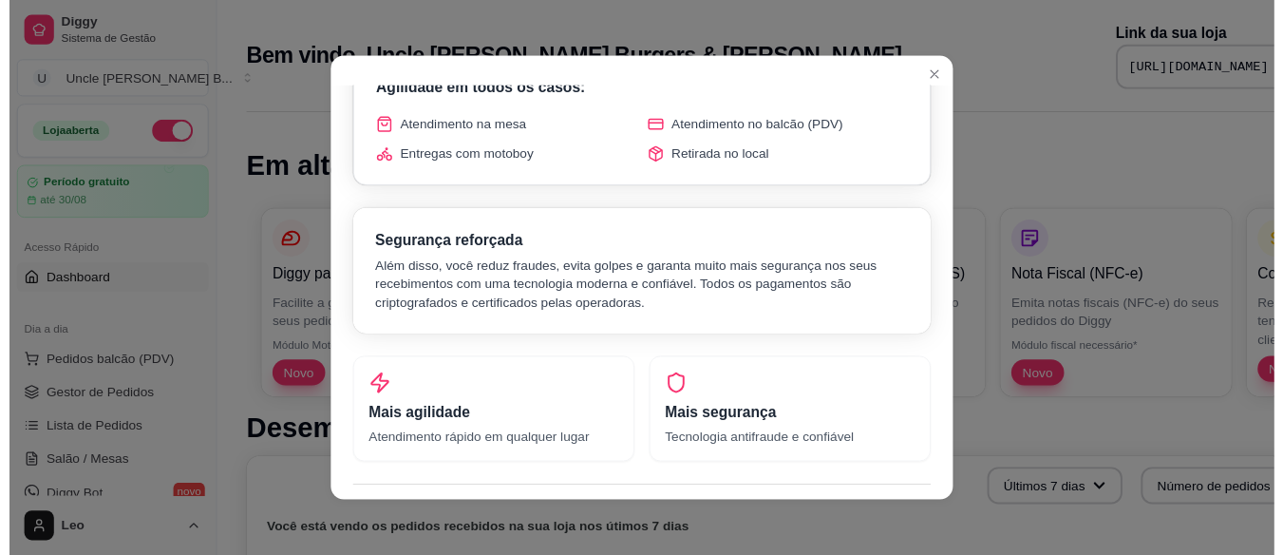
scroll to position [235, 0]
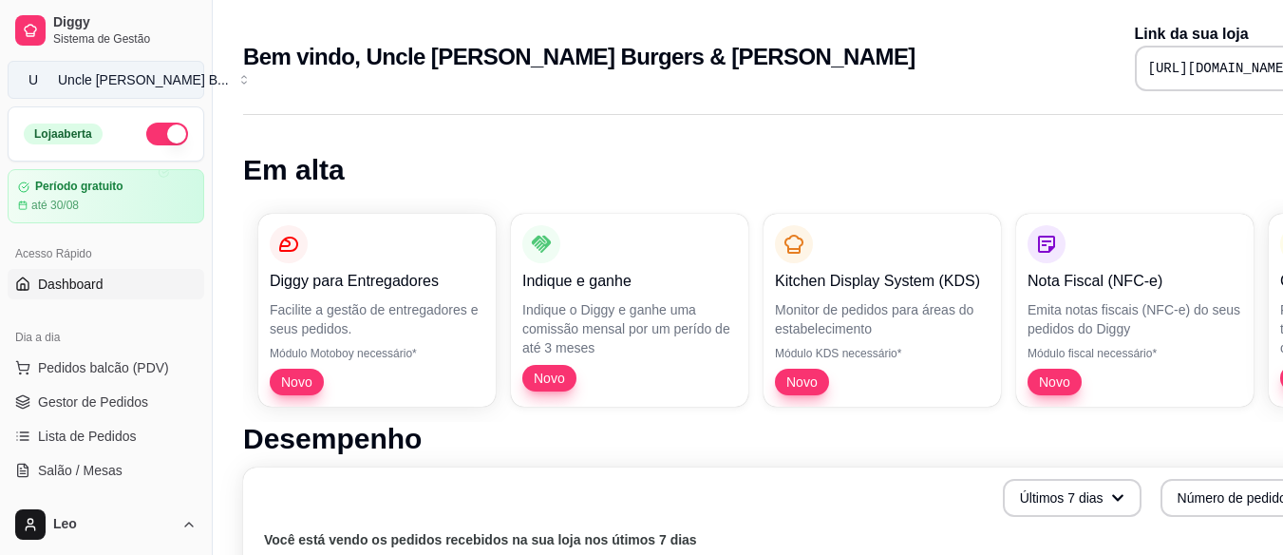
click at [144, 83] on div "Uncle [PERSON_NAME] B ..." at bounding box center [143, 79] width 171 height 19
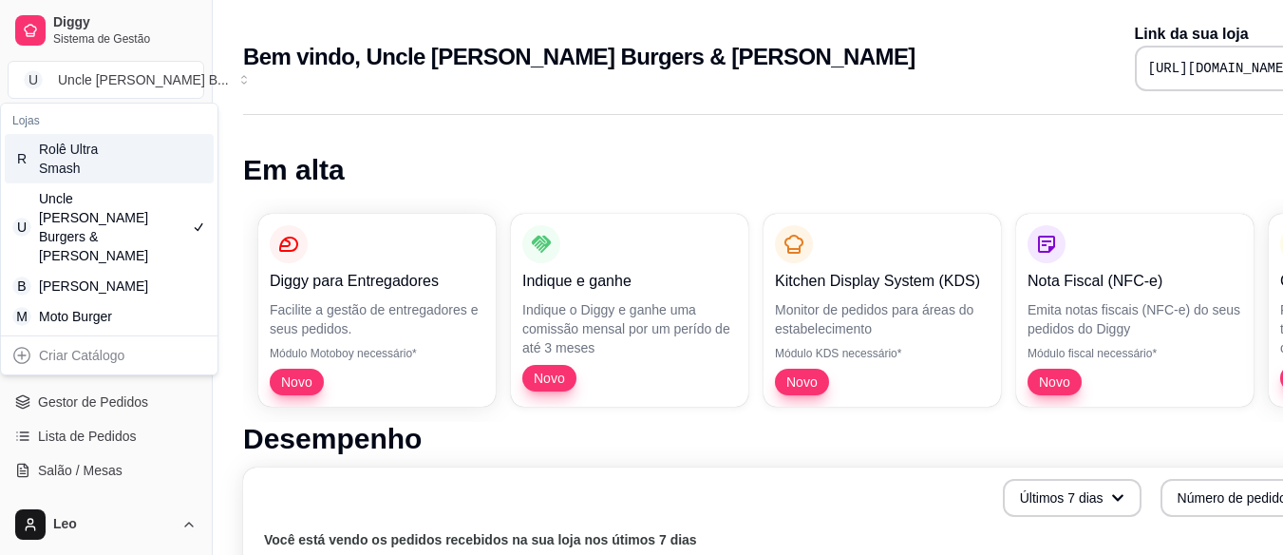
click at [123, 164] on div "Rolê Ultra Smash" at bounding box center [81, 159] width 85 height 38
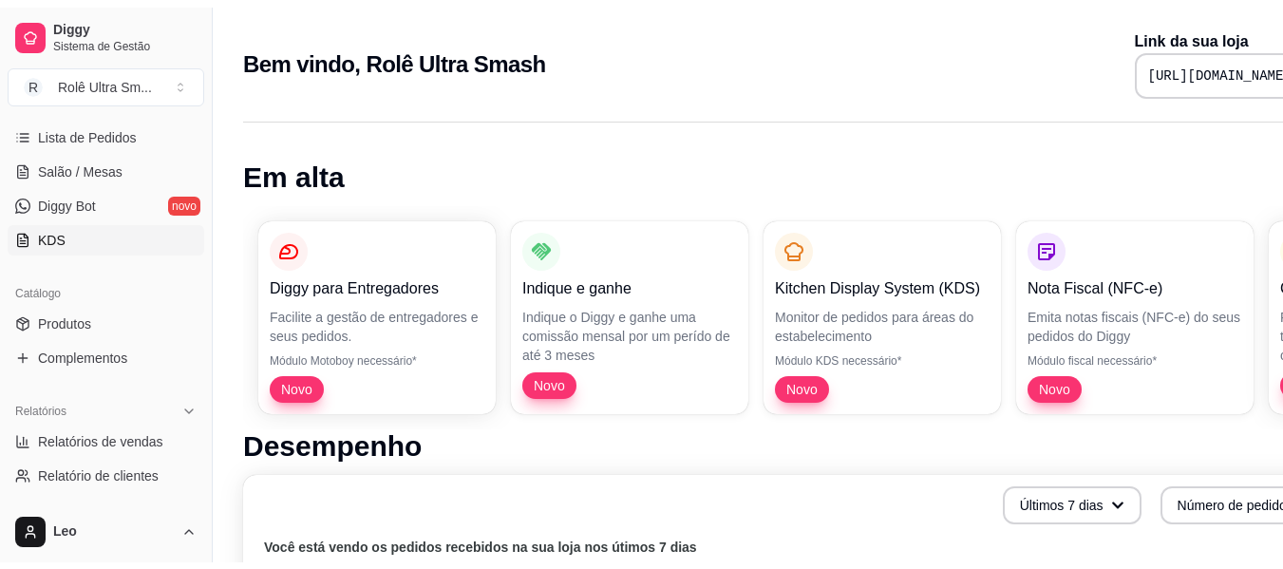
scroll to position [331, 0]
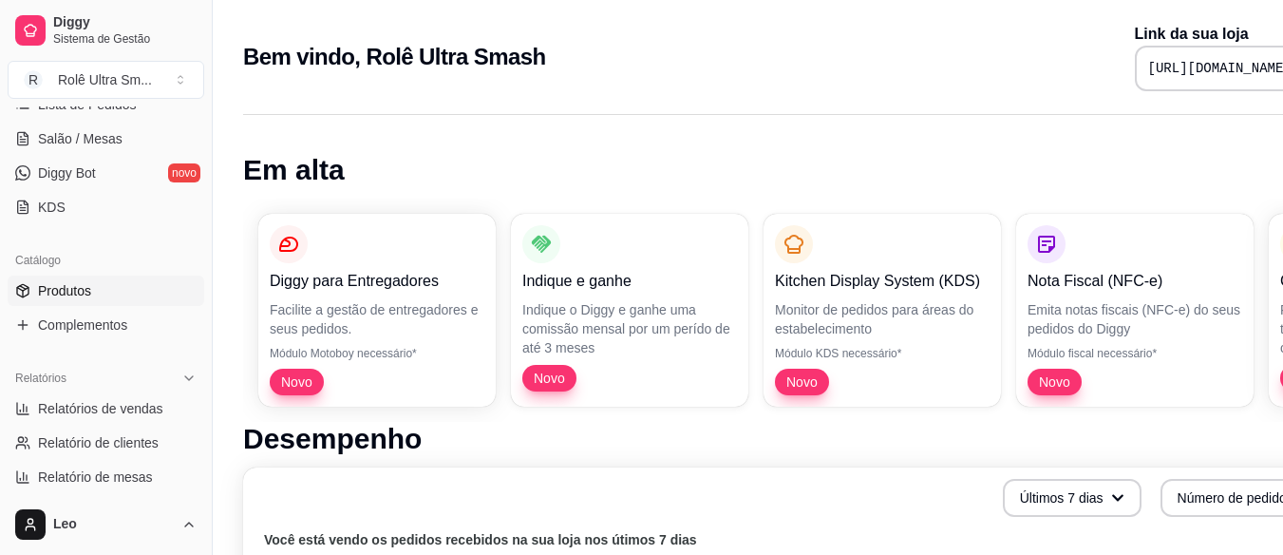
click at [95, 288] on link "Produtos" at bounding box center [106, 290] width 197 height 30
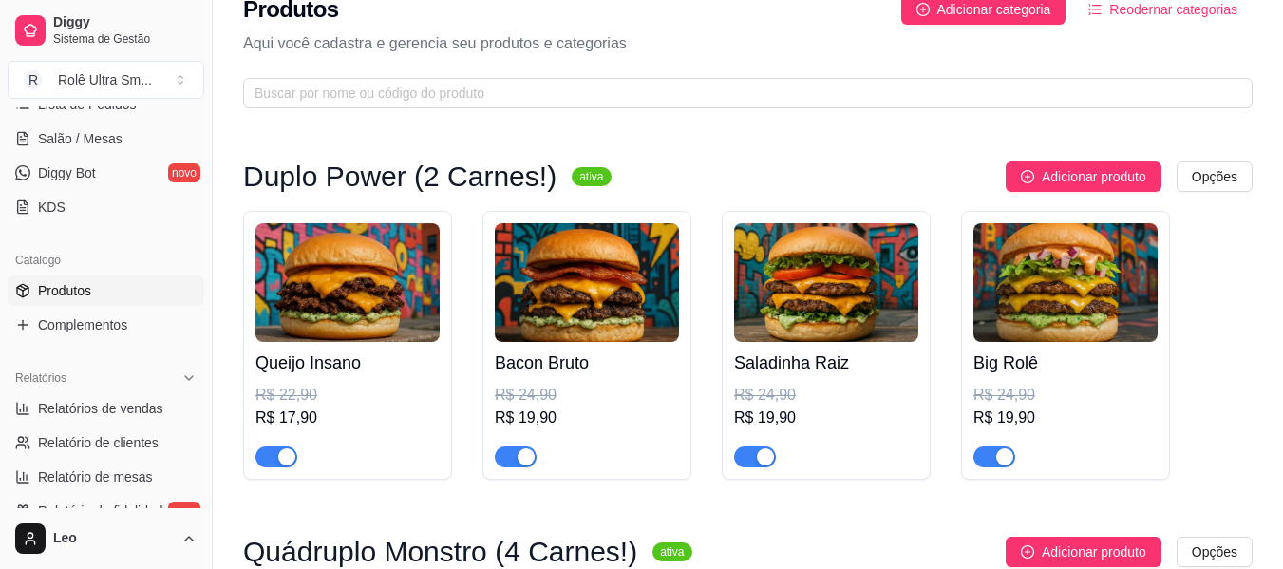
scroll to position [47, 0]
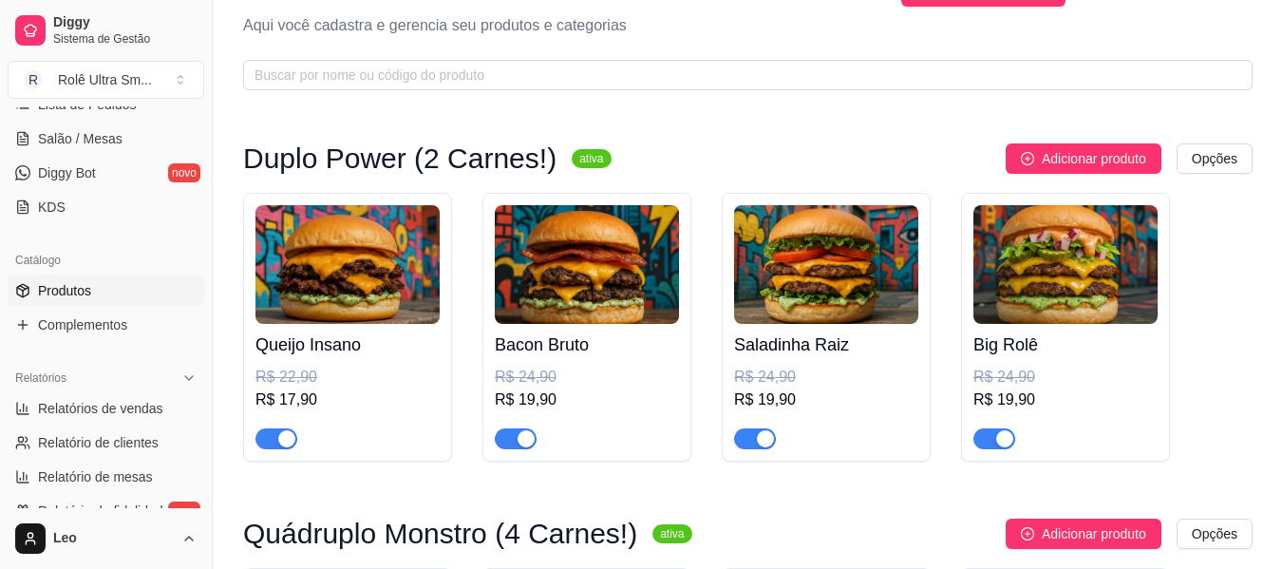
click at [322, 344] on h4 "Queijo Insano" at bounding box center [347, 344] width 184 height 27
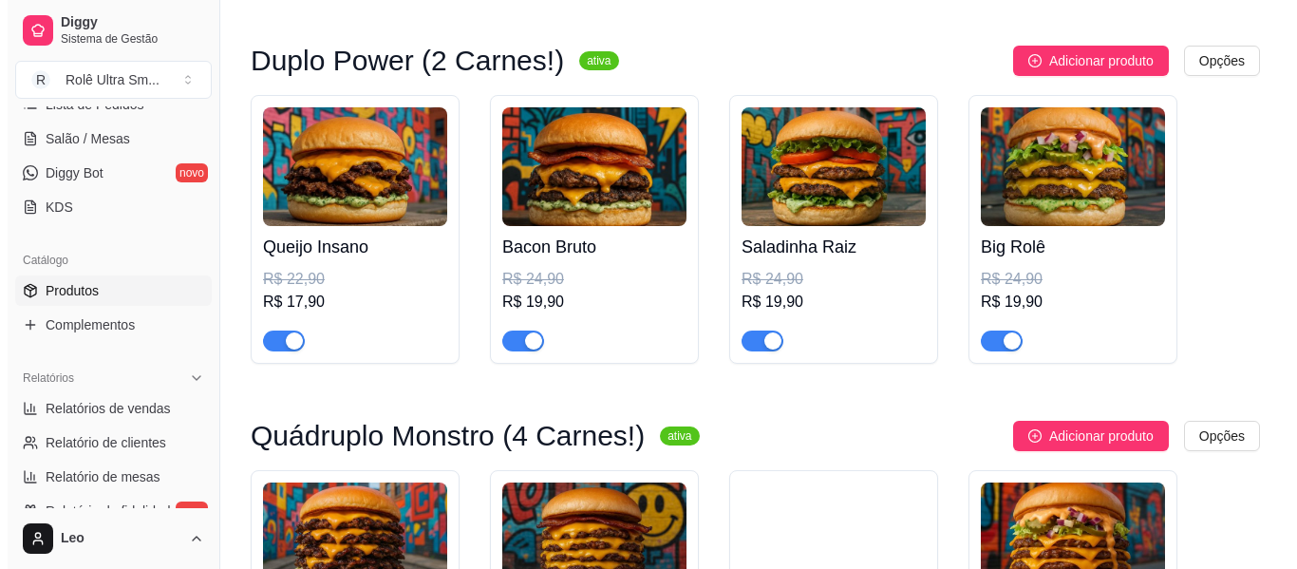
scroll to position [145, 0]
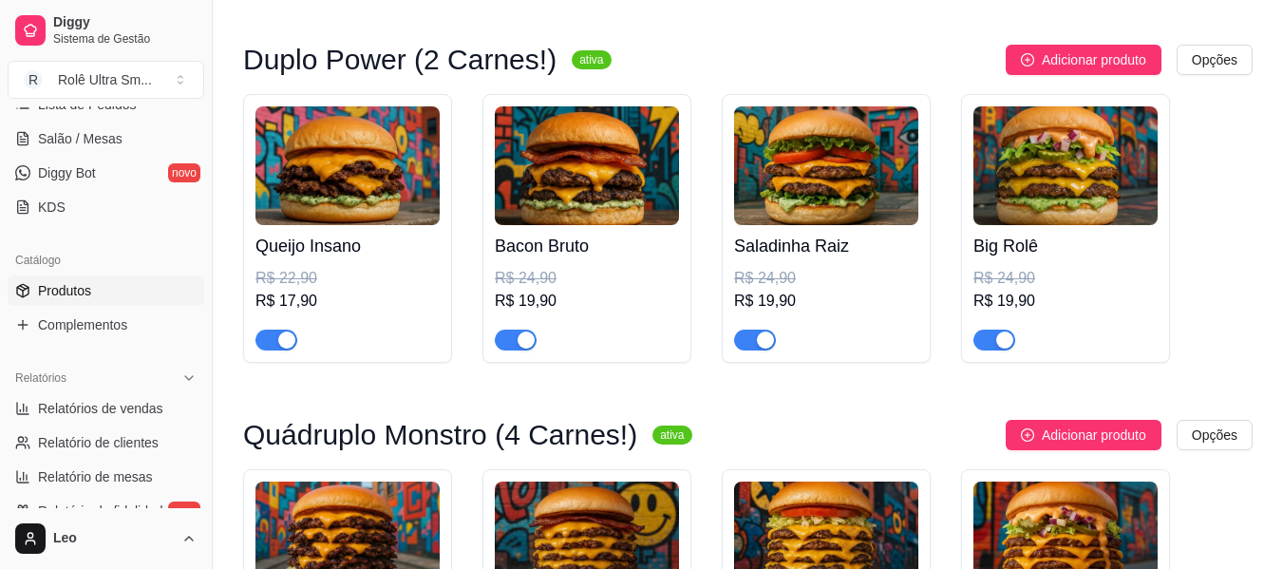
click at [332, 259] on div "Queijo Insano R$ 22,90 R$ 17,90" at bounding box center [347, 287] width 184 height 125
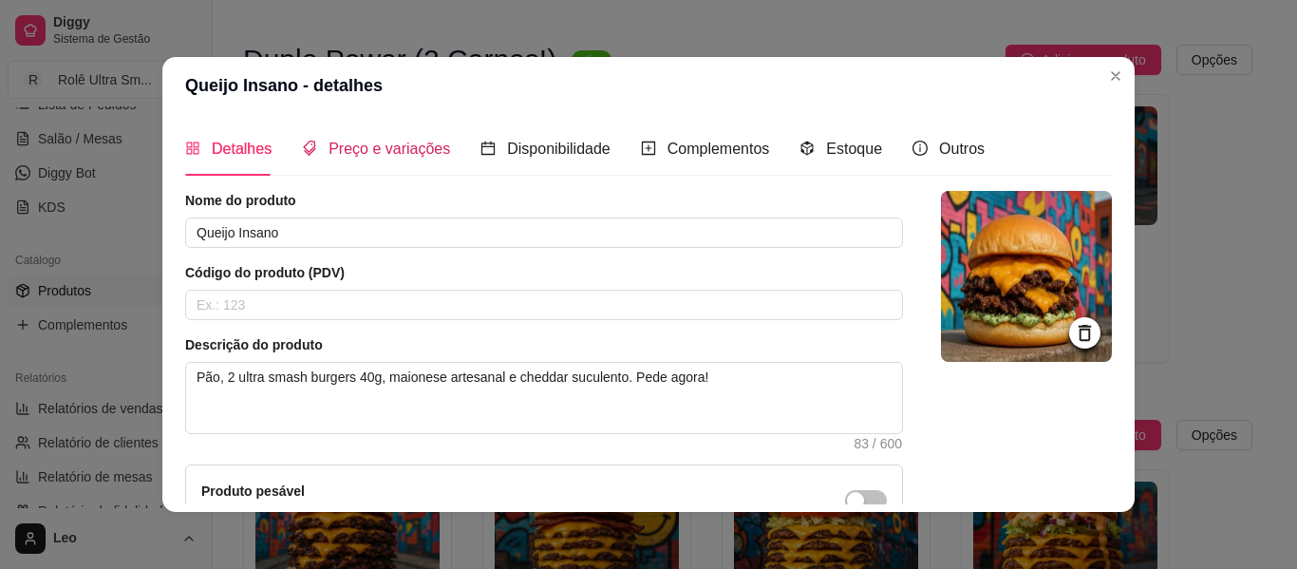
click at [405, 149] on span "Preço e variações" at bounding box center [390, 149] width 122 height 16
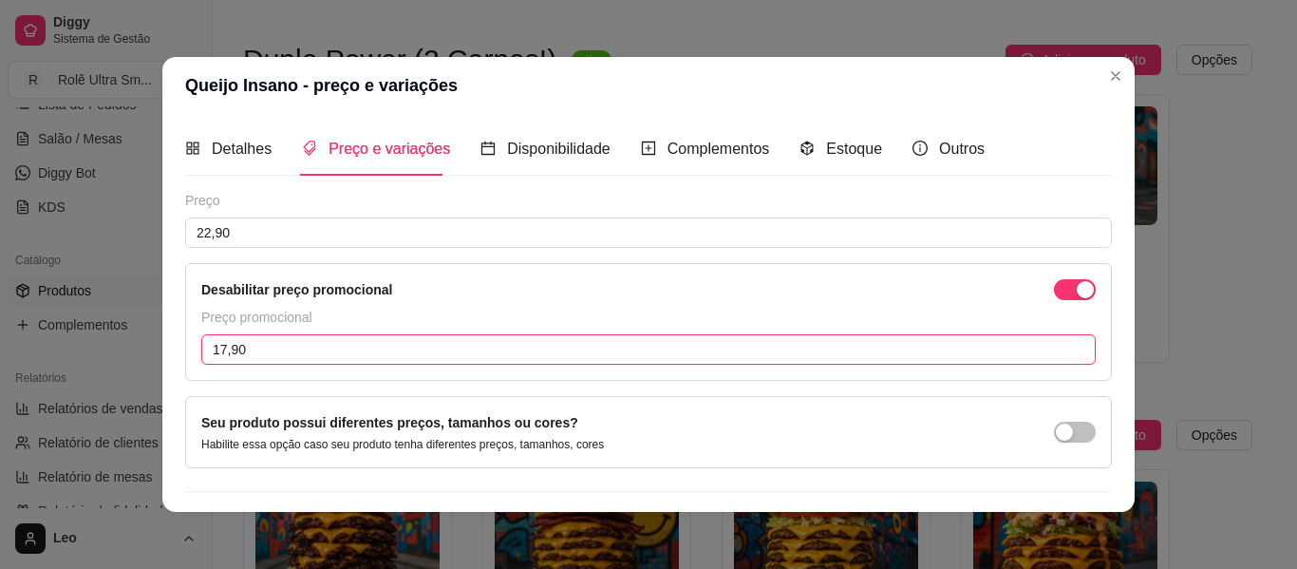
click at [354, 352] on input "17,90" at bounding box center [648, 349] width 895 height 30
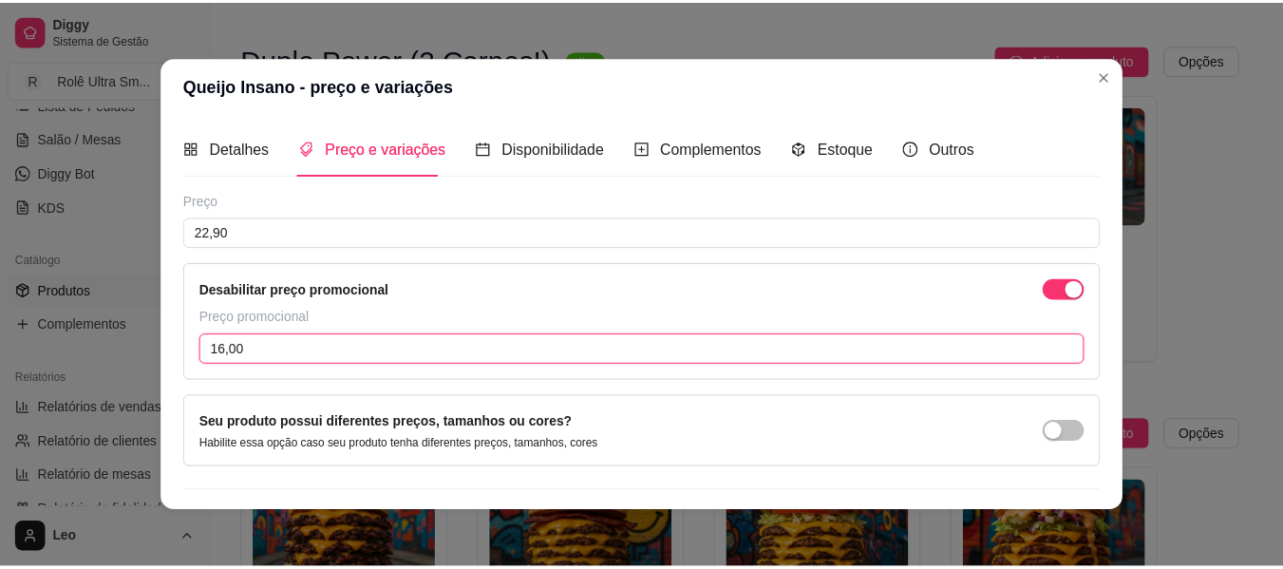
scroll to position [48, 0]
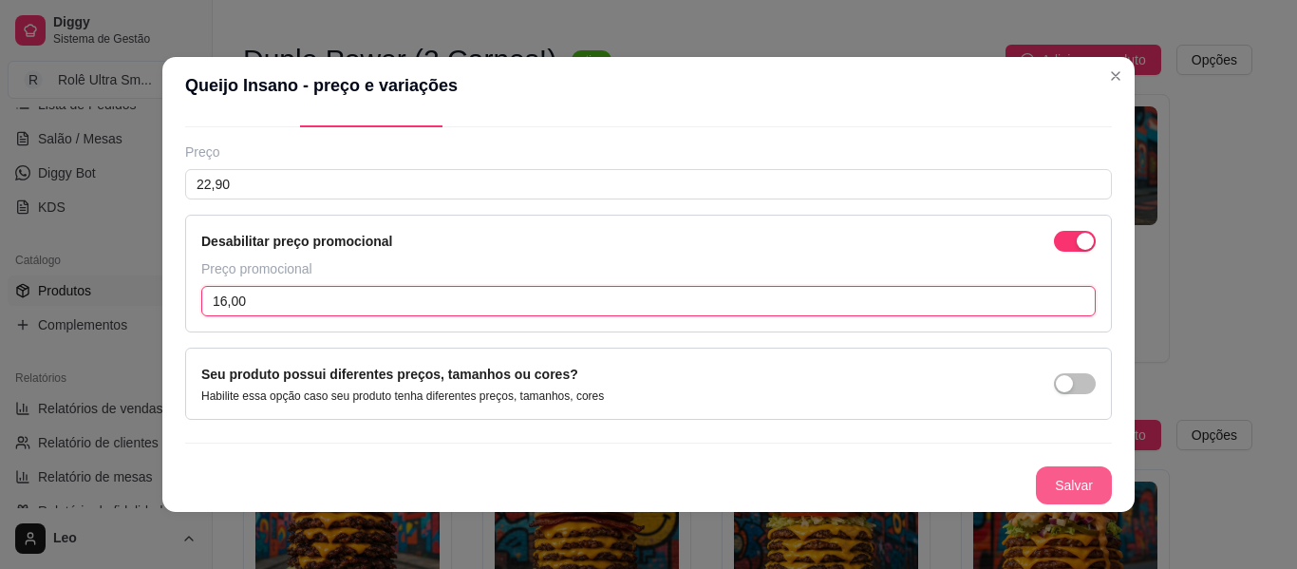
type input "16,00"
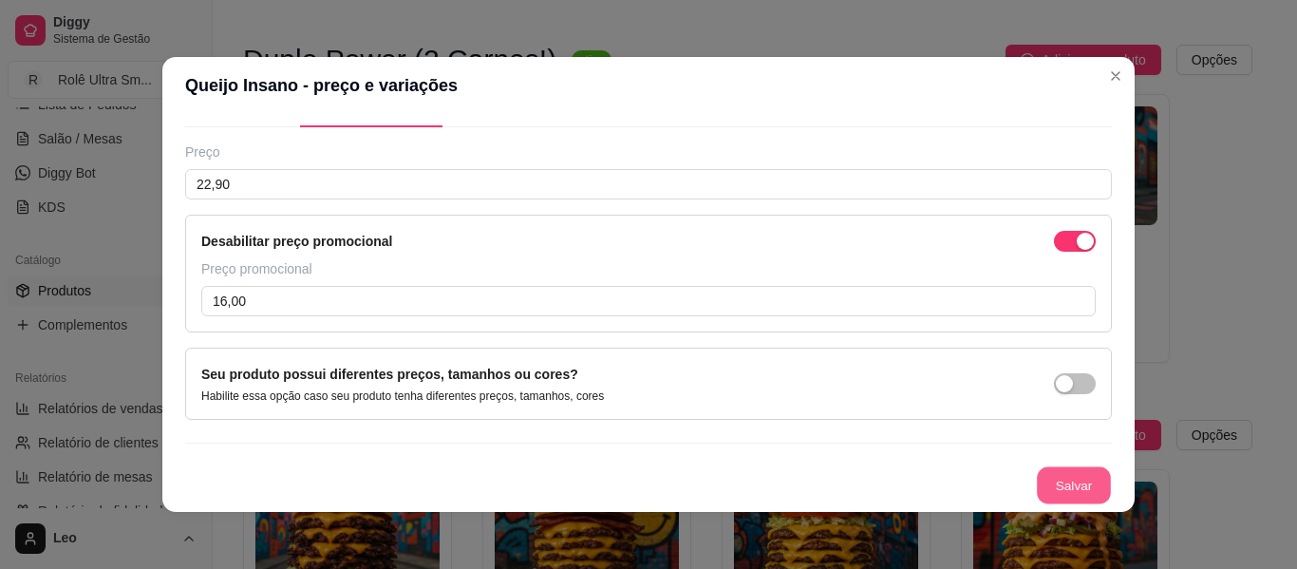
click at [1037, 499] on button "Salvar" at bounding box center [1074, 485] width 74 height 37
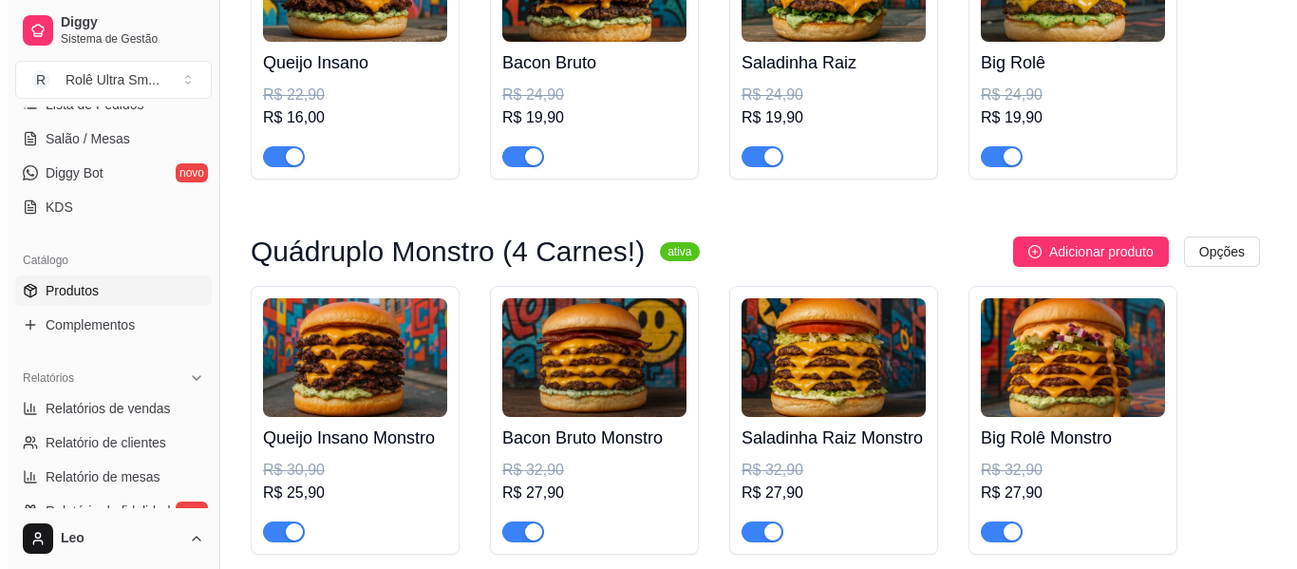
scroll to position [334, 0]
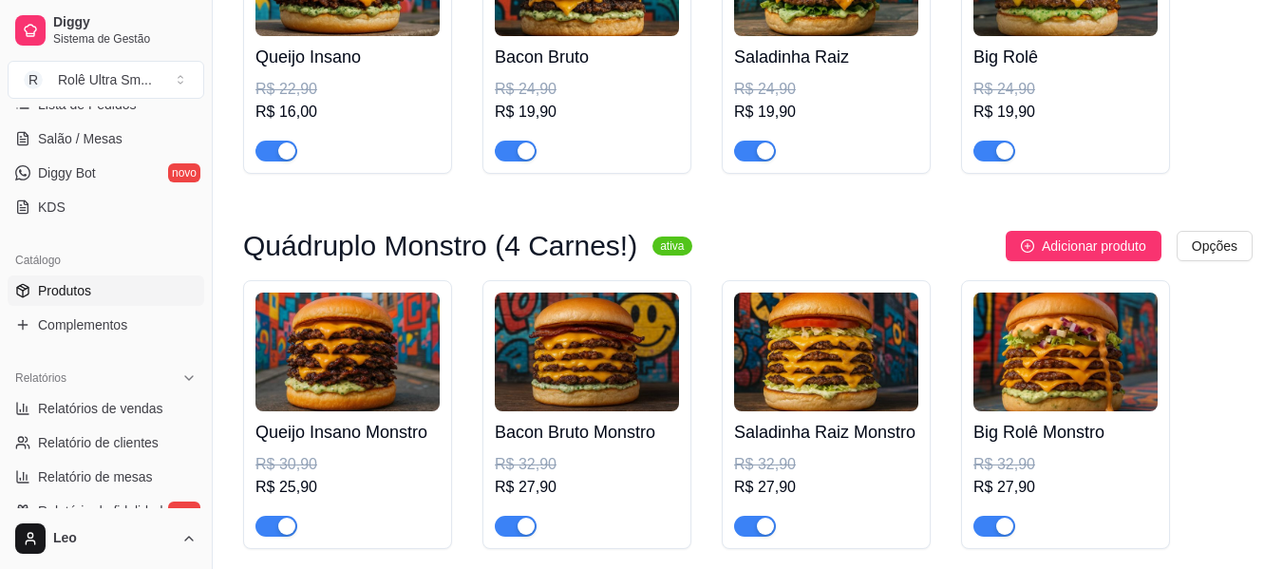
click at [346, 361] on img at bounding box center [347, 351] width 184 height 119
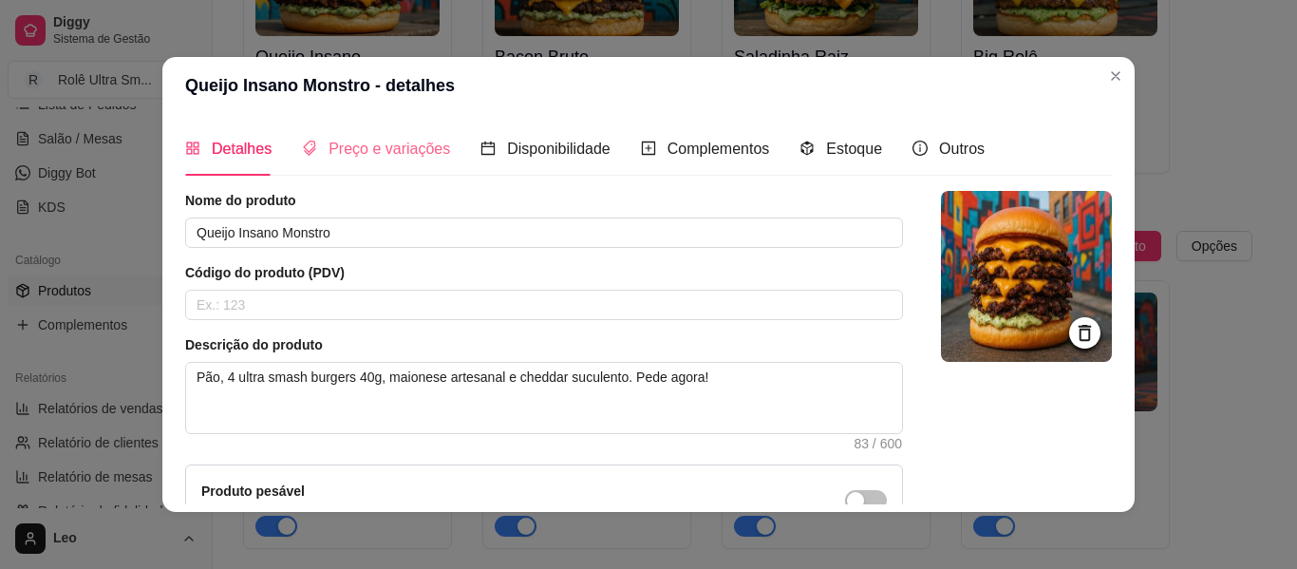
click at [386, 161] on div "Preço e variações" at bounding box center [376, 149] width 148 height 54
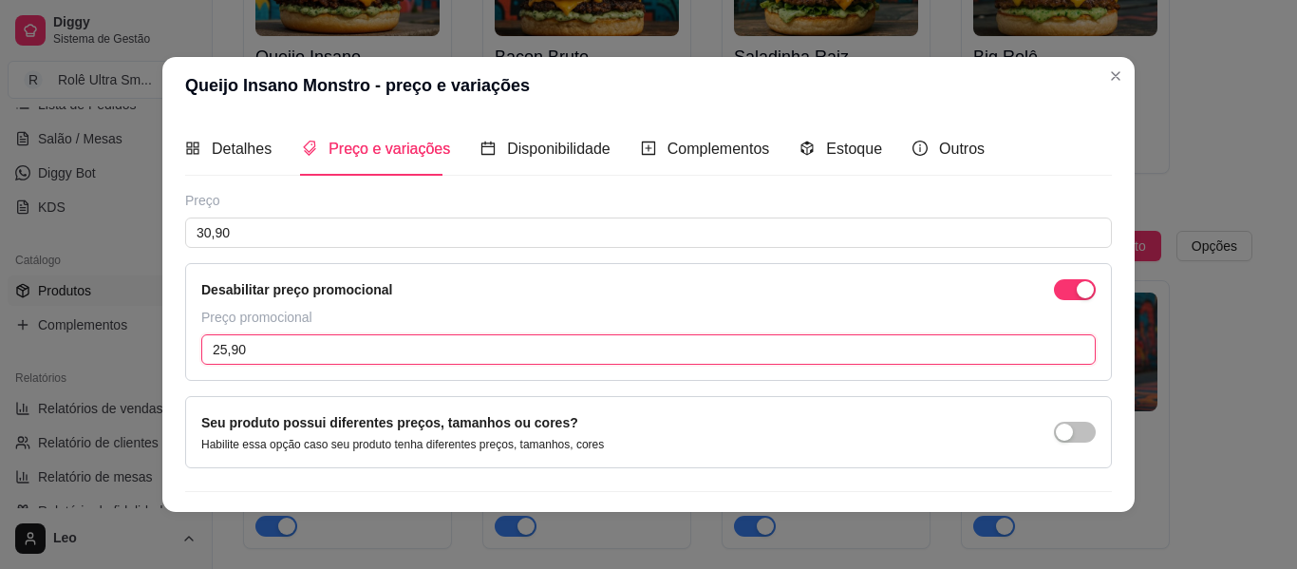
click at [288, 349] on input "25,90" at bounding box center [648, 349] width 895 height 30
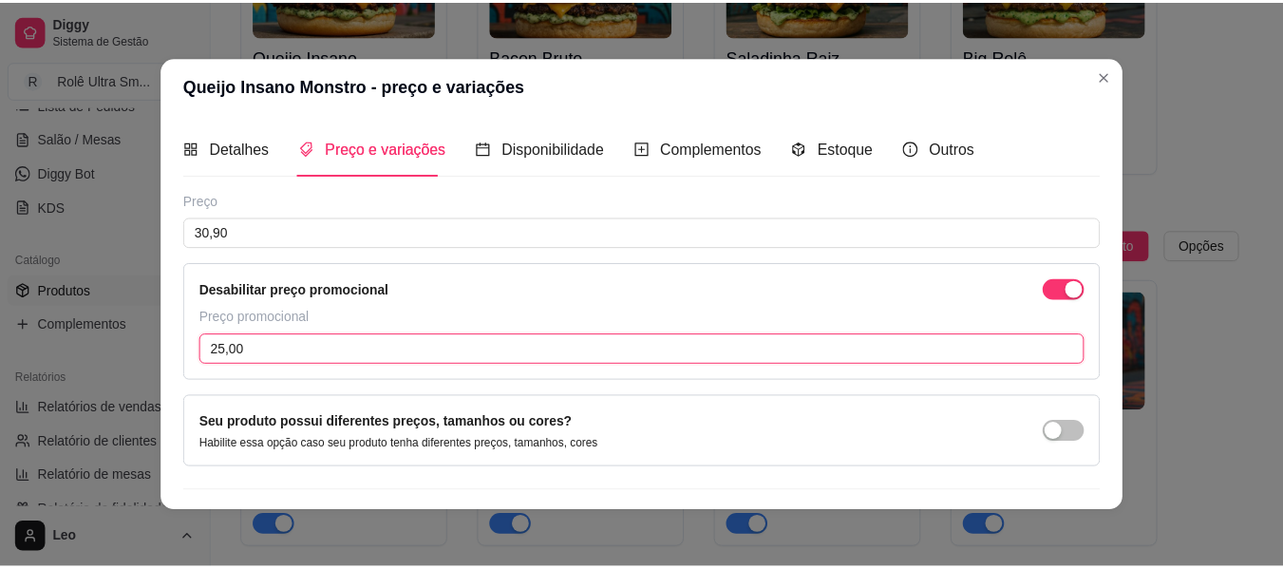
scroll to position [48, 0]
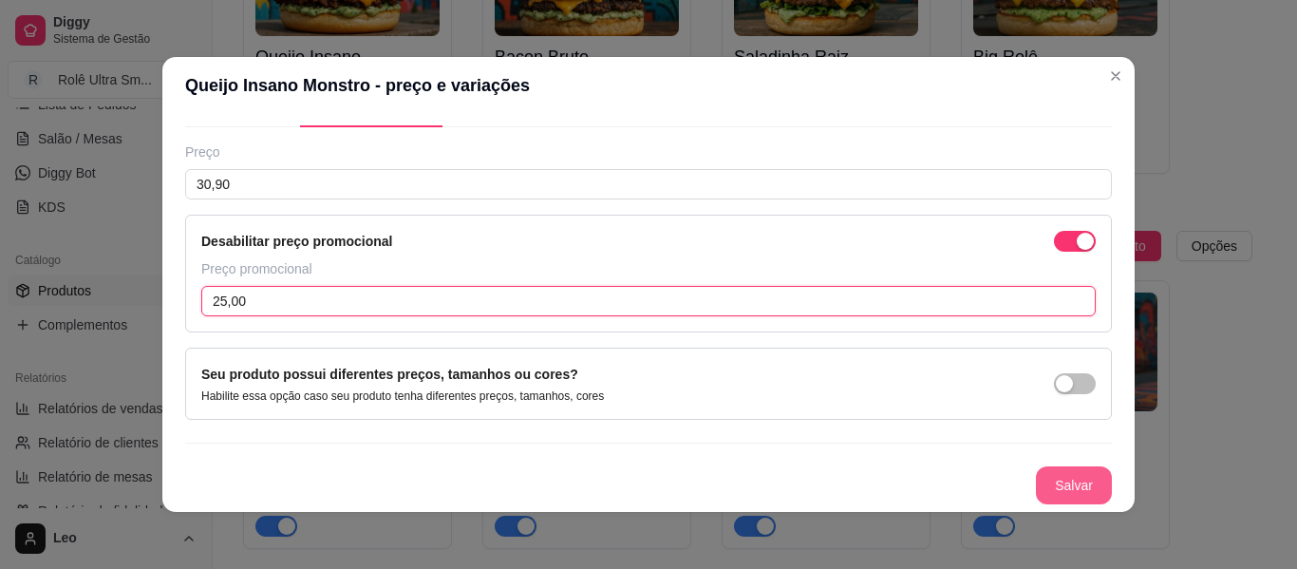
type input "25,00"
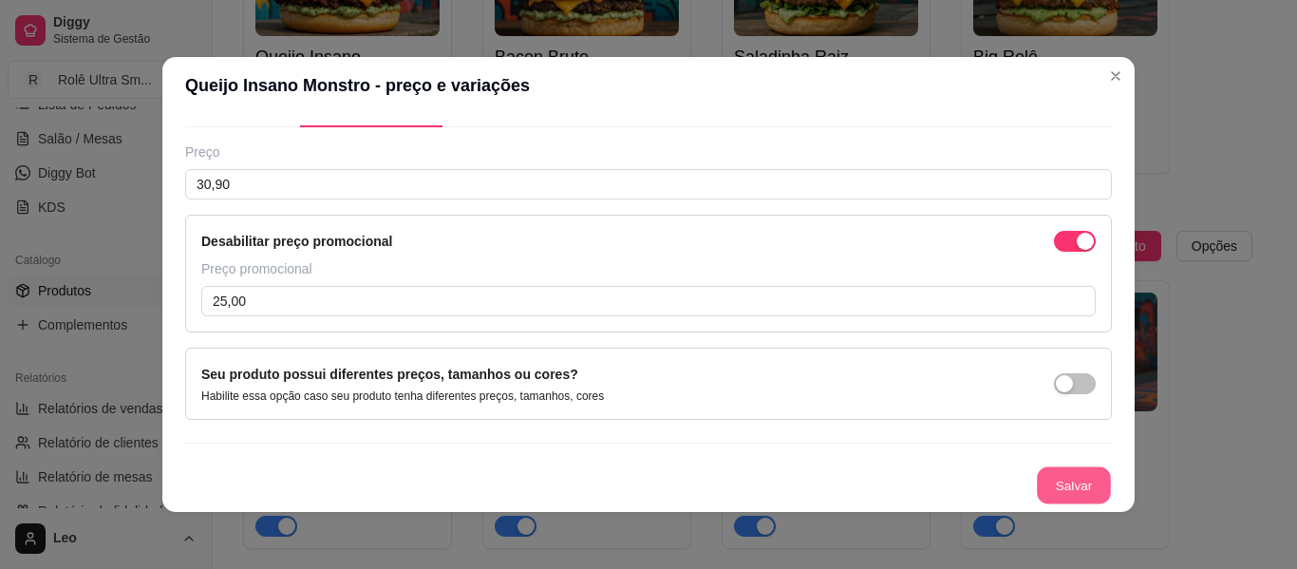
click at [1045, 491] on button "Salvar" at bounding box center [1074, 485] width 74 height 37
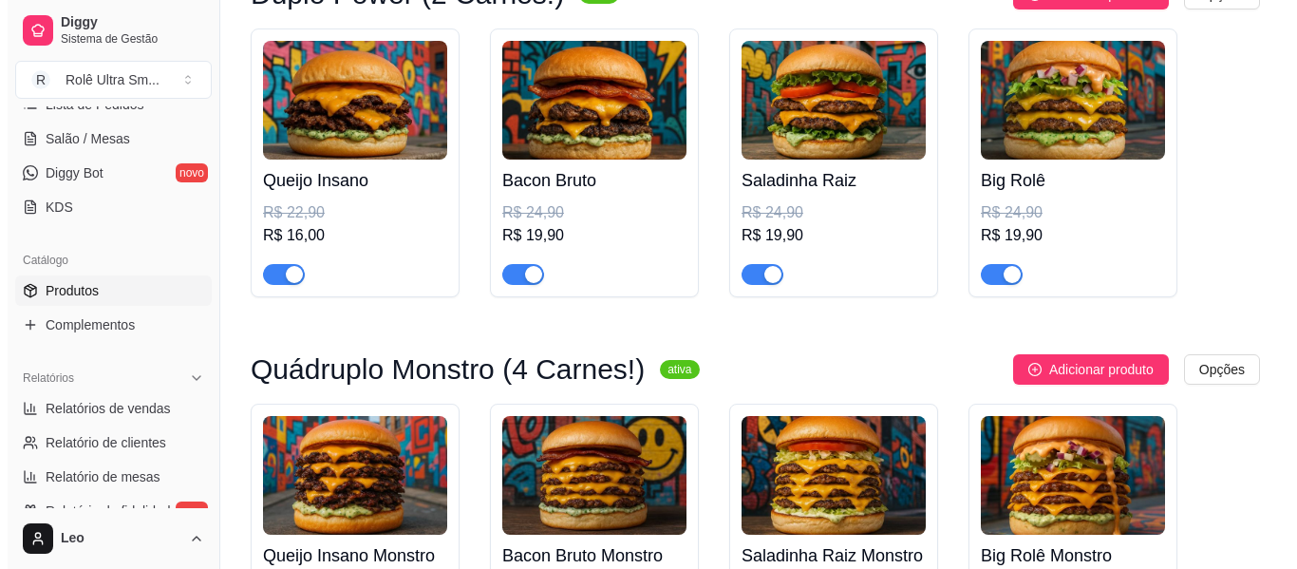
scroll to position [210, 0]
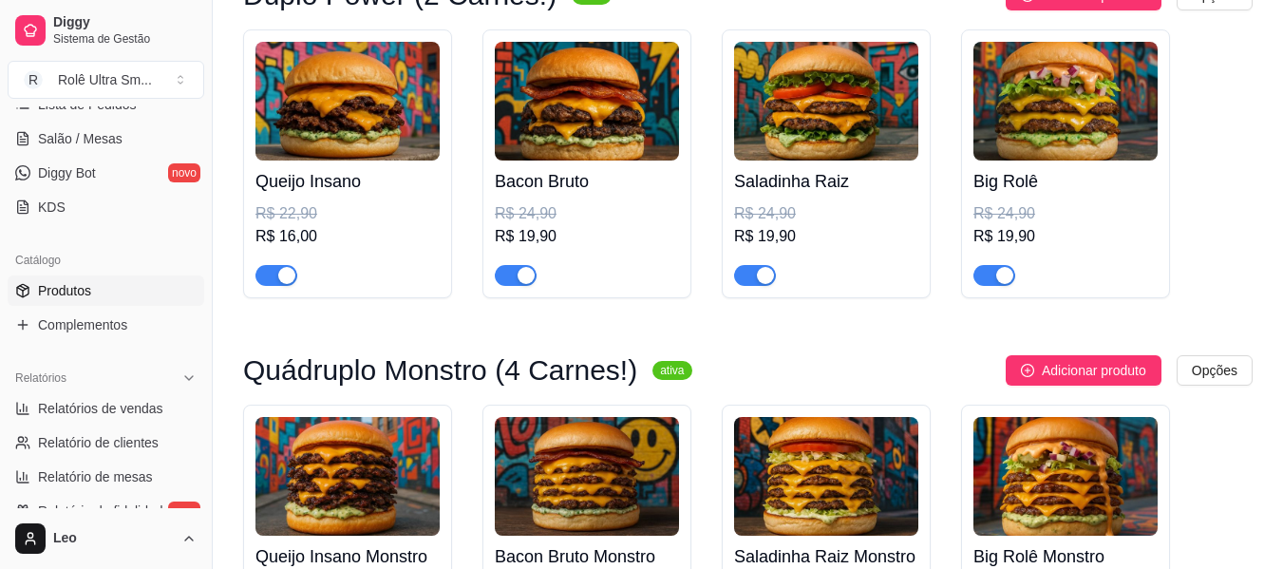
click at [621, 218] on div "R$ 24,90" at bounding box center [587, 213] width 184 height 23
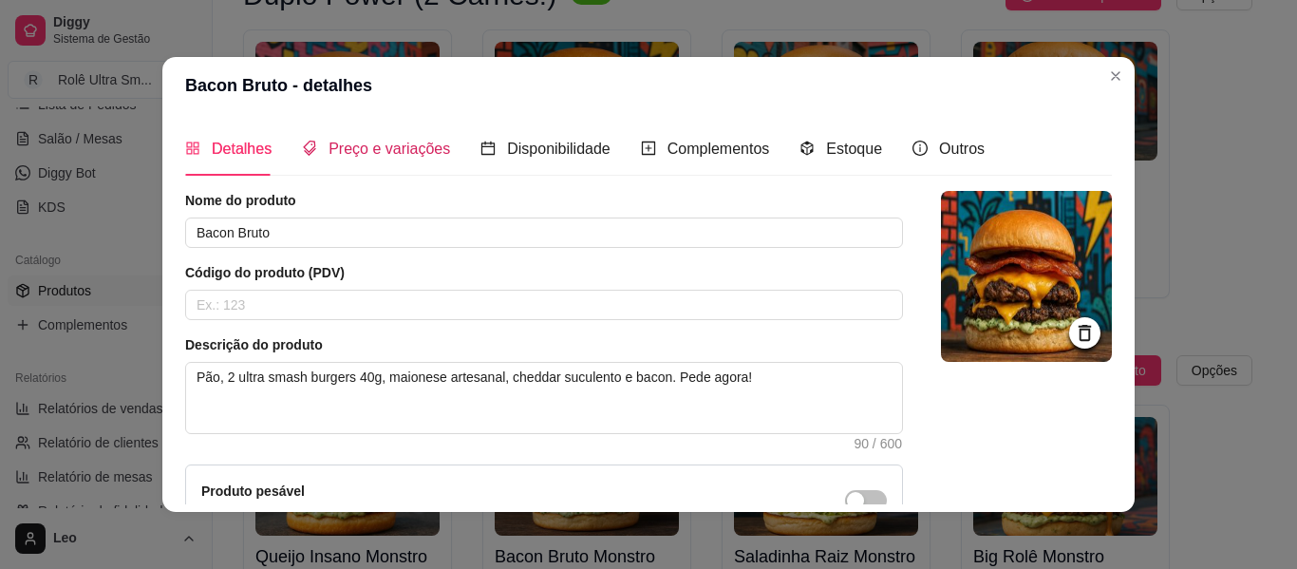
click at [425, 144] on span "Preço e variações" at bounding box center [390, 149] width 122 height 16
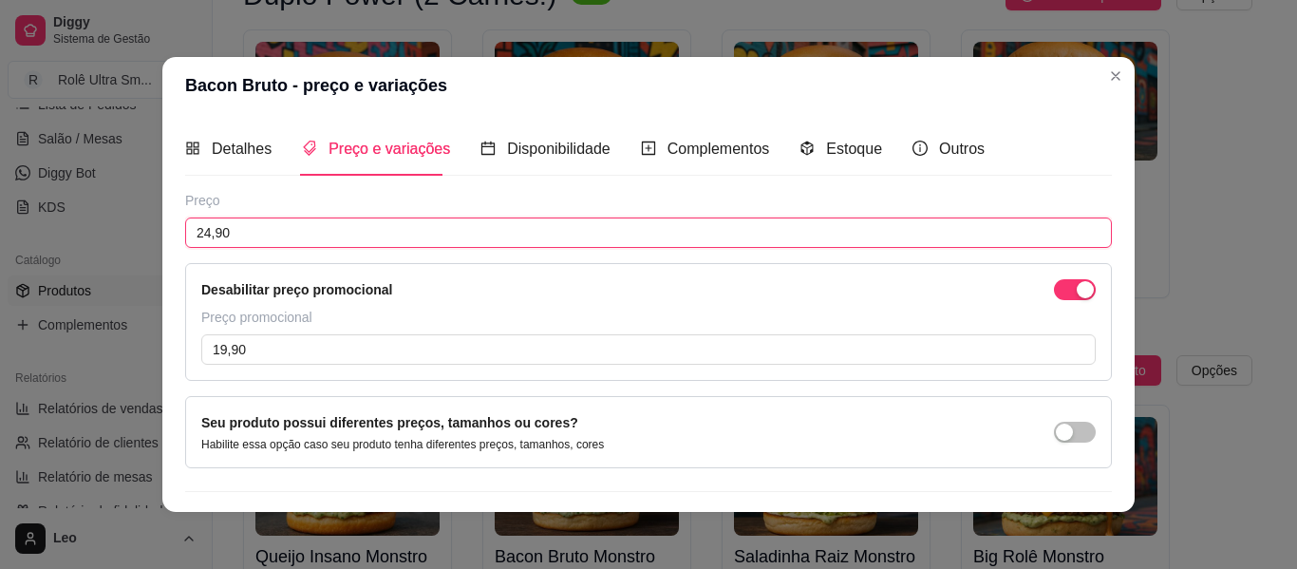
click at [298, 234] on input "24,90" at bounding box center [648, 232] width 927 height 30
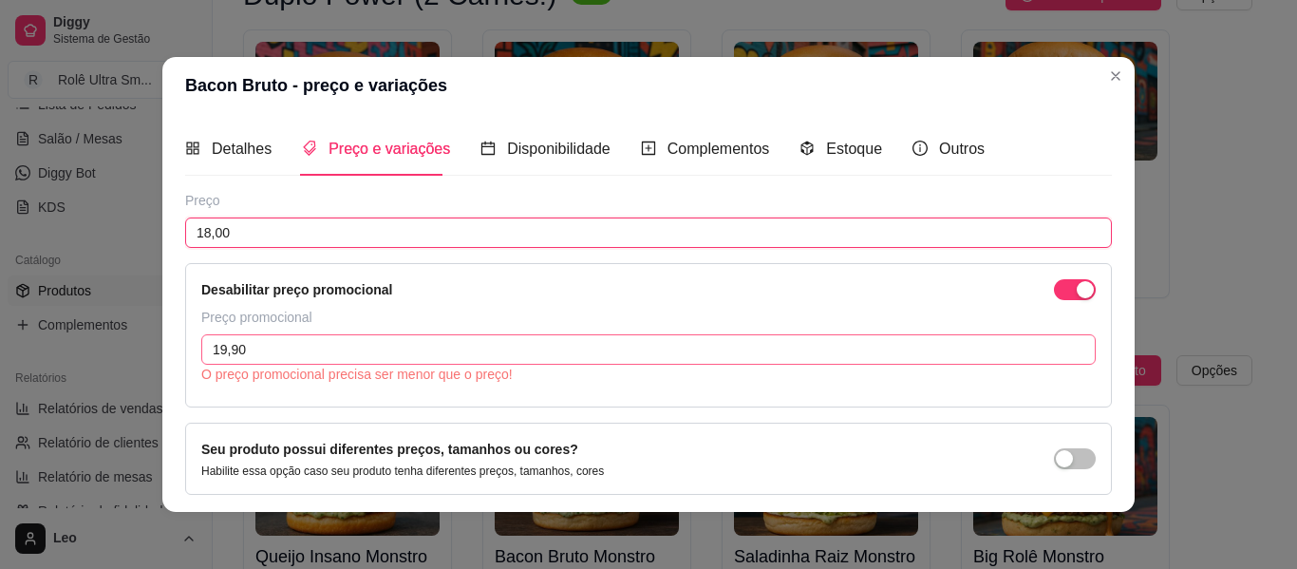
scroll to position [75, 0]
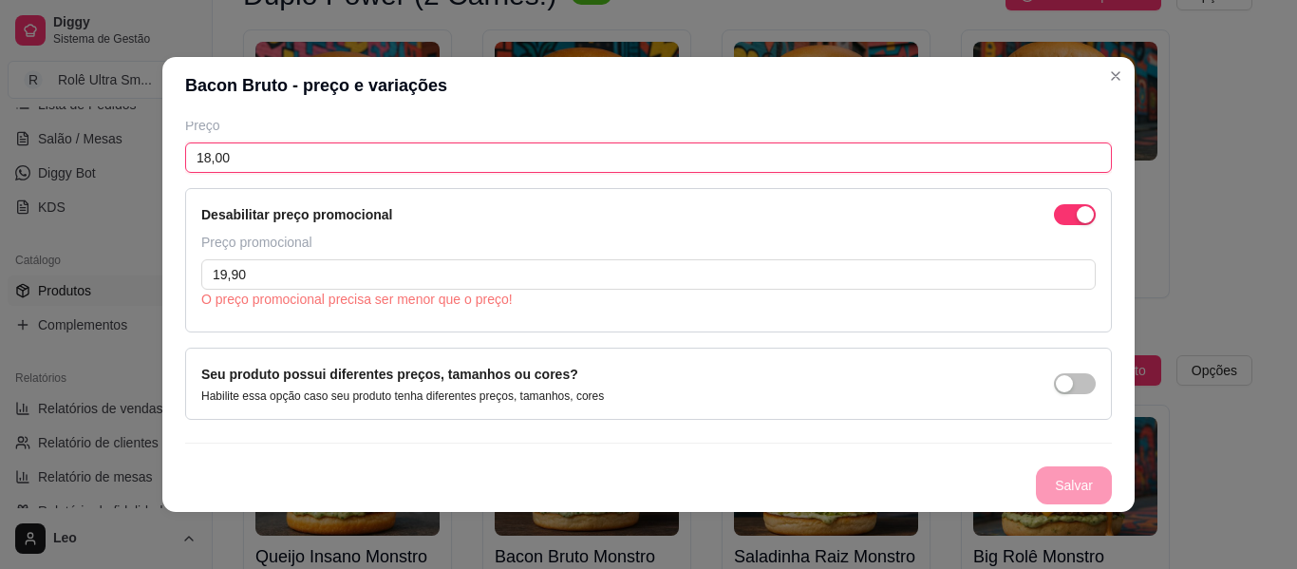
type input "18,00"
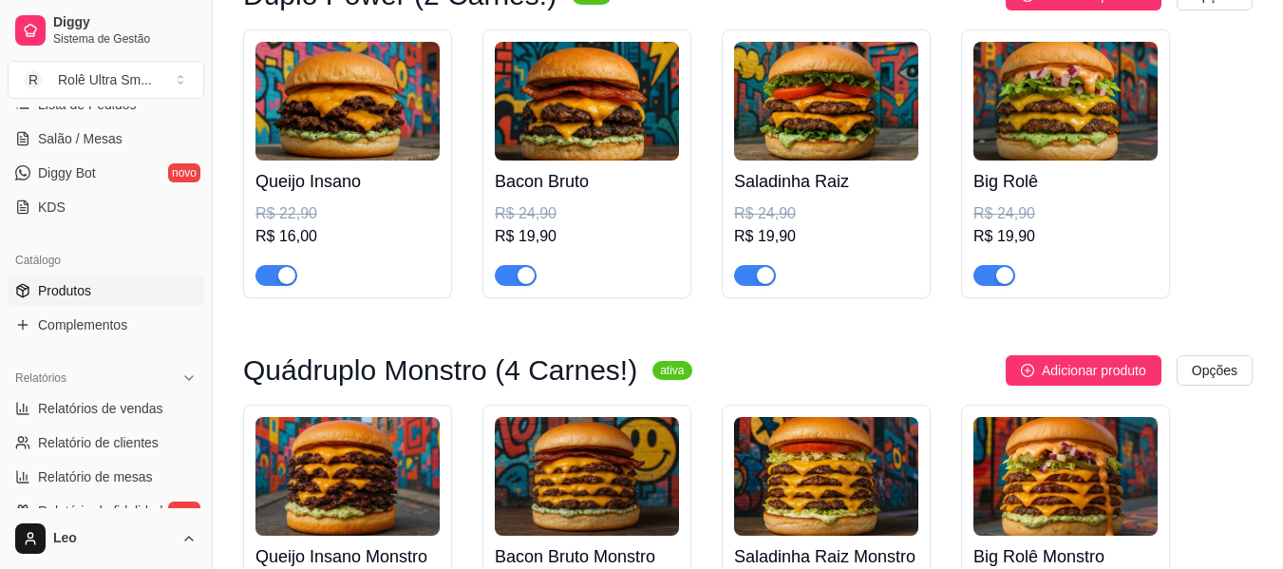
click at [593, 129] on img at bounding box center [587, 101] width 184 height 119
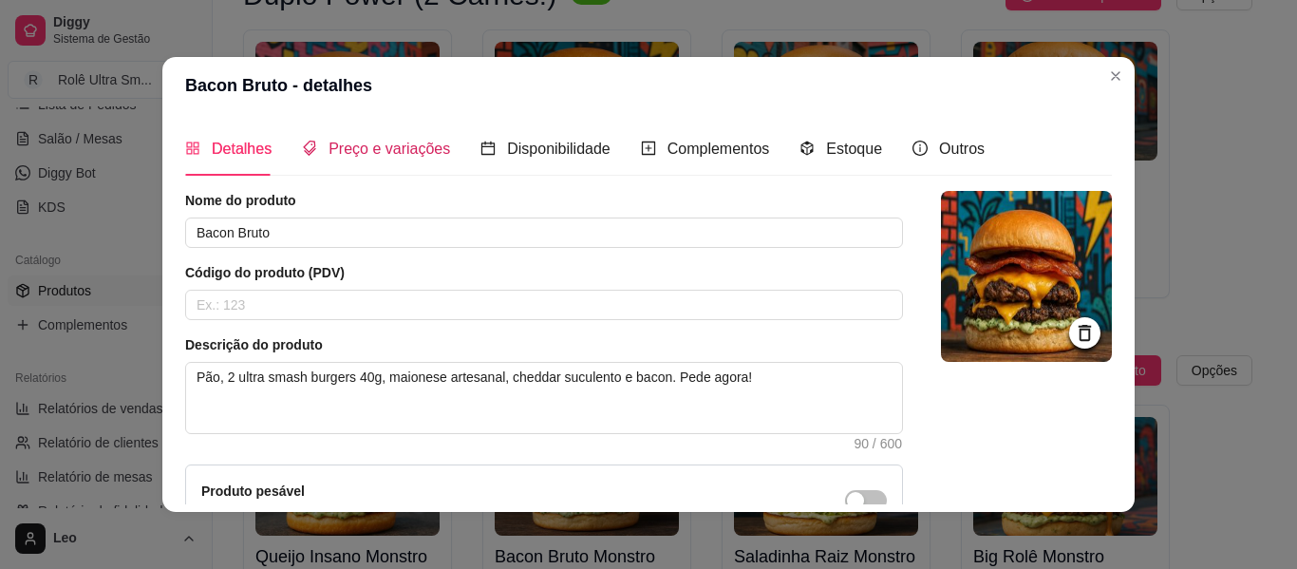
click at [404, 157] on span "Preço e variações" at bounding box center [390, 149] width 122 height 16
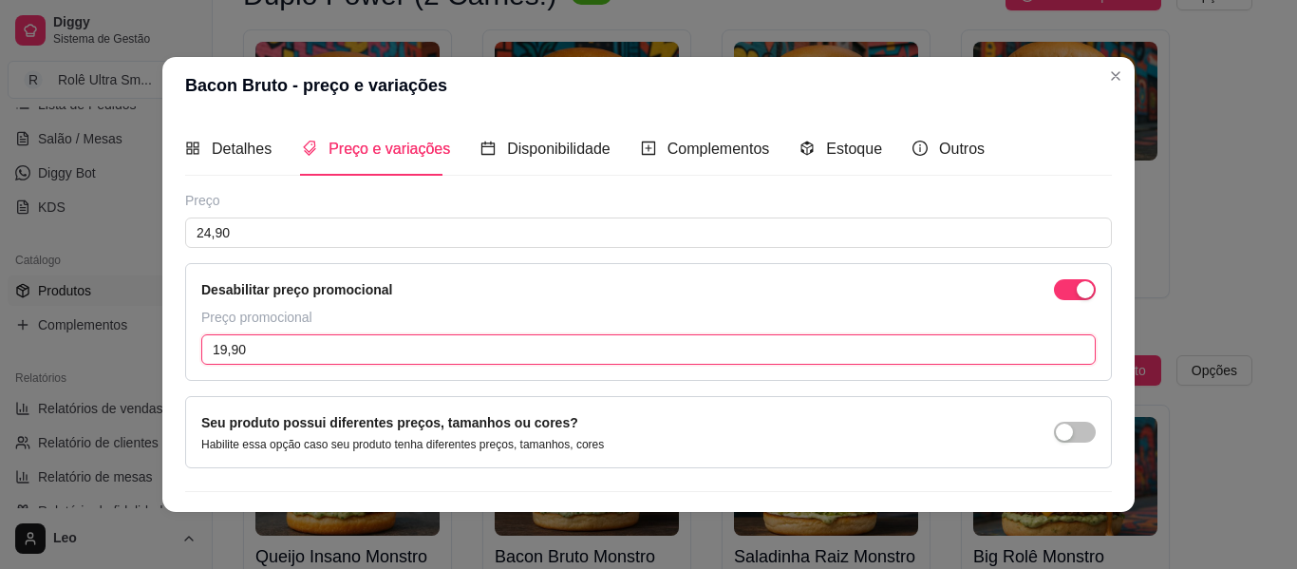
click at [308, 339] on input "19,90" at bounding box center [648, 349] width 895 height 30
type input "18,00"
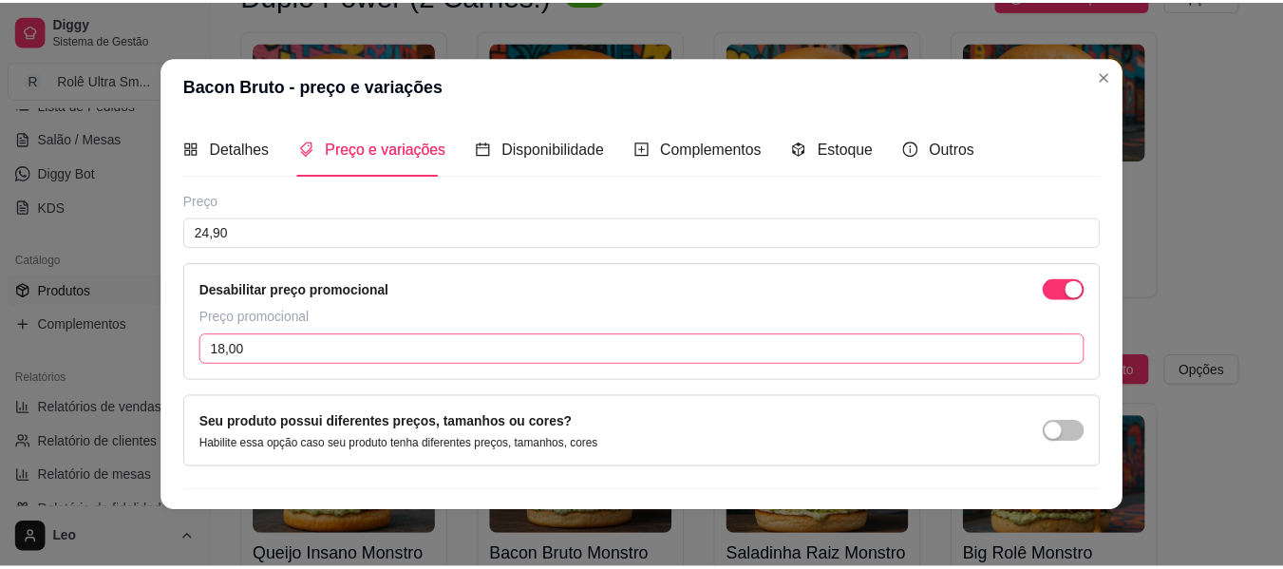
scroll to position [48, 0]
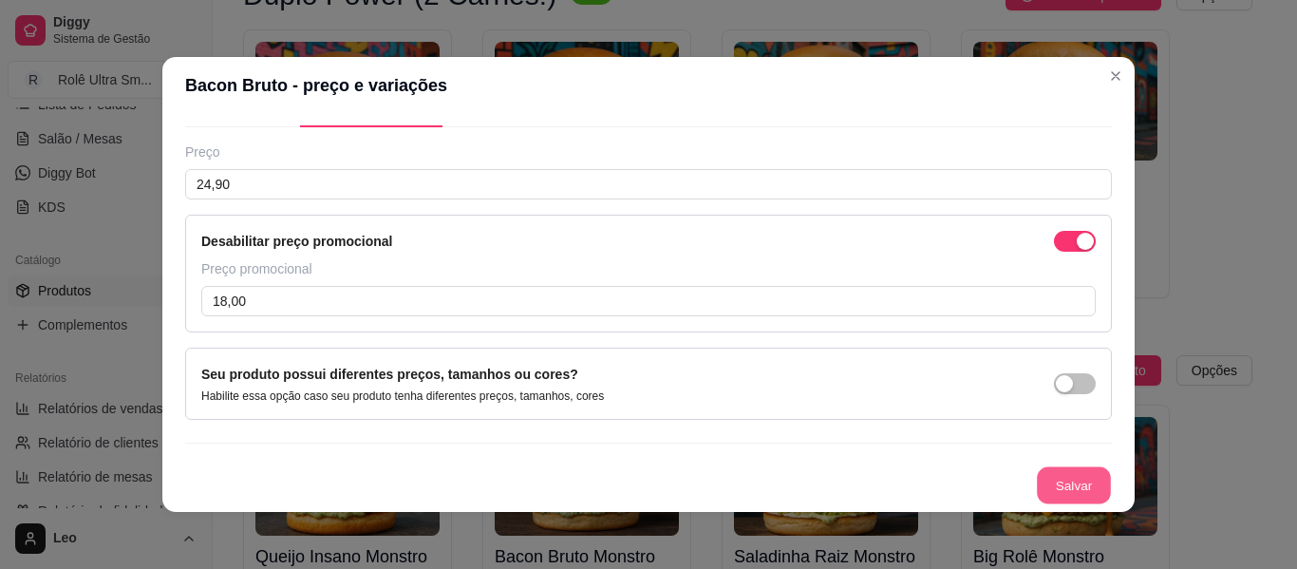
click at [1059, 480] on button "Salvar" at bounding box center [1074, 485] width 74 height 37
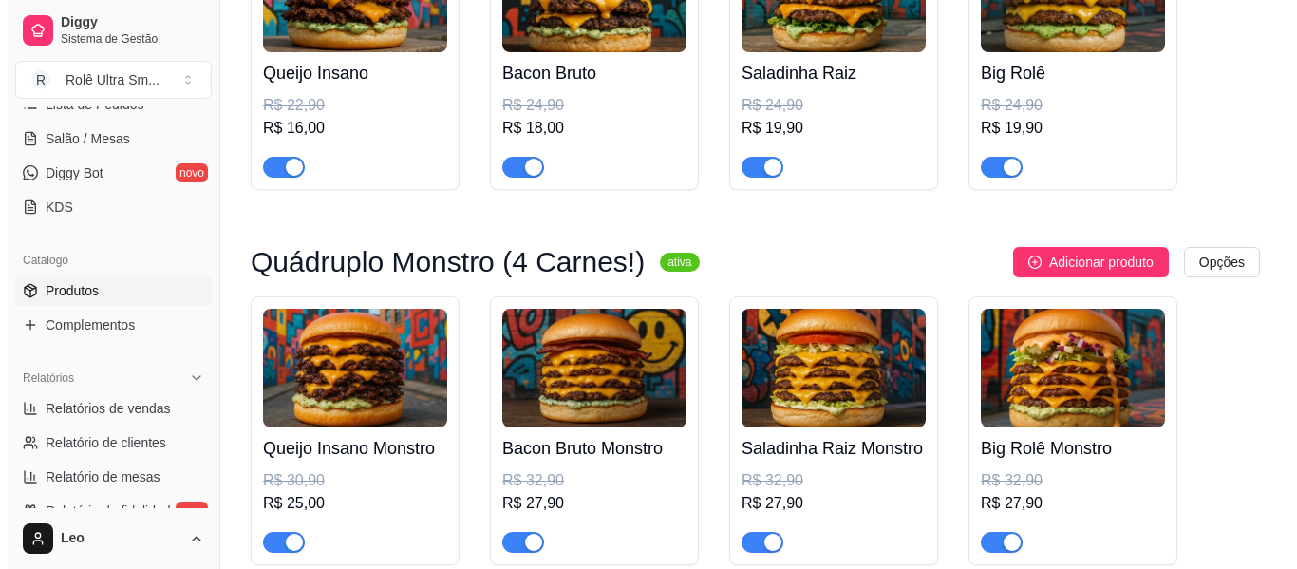
scroll to position [337, 0]
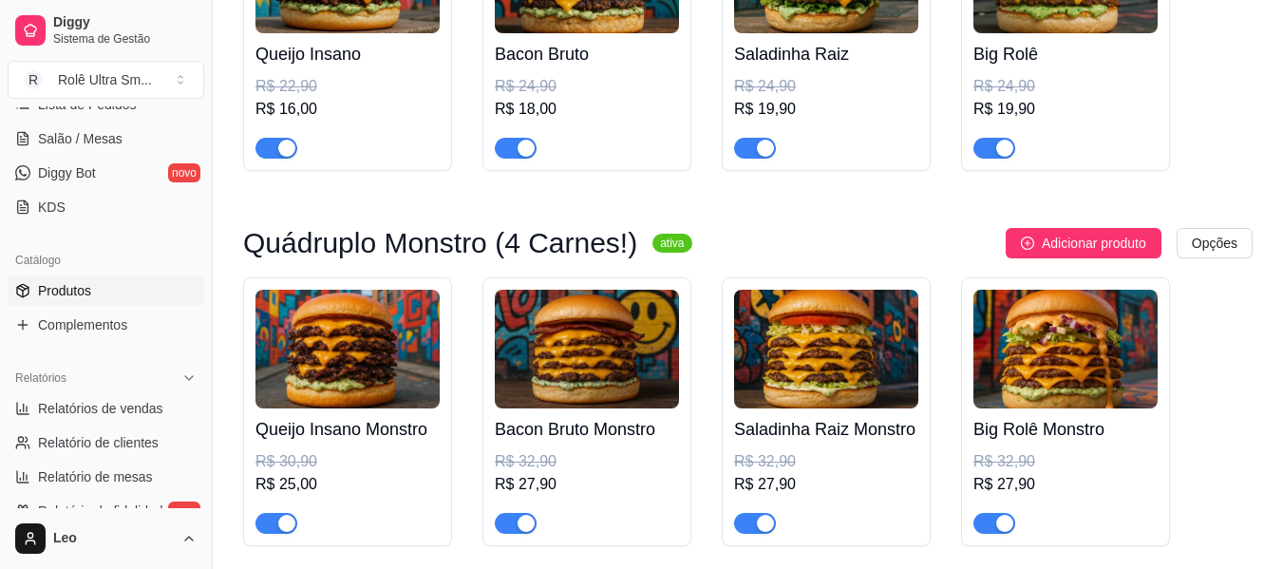
click at [629, 378] on img at bounding box center [587, 349] width 184 height 119
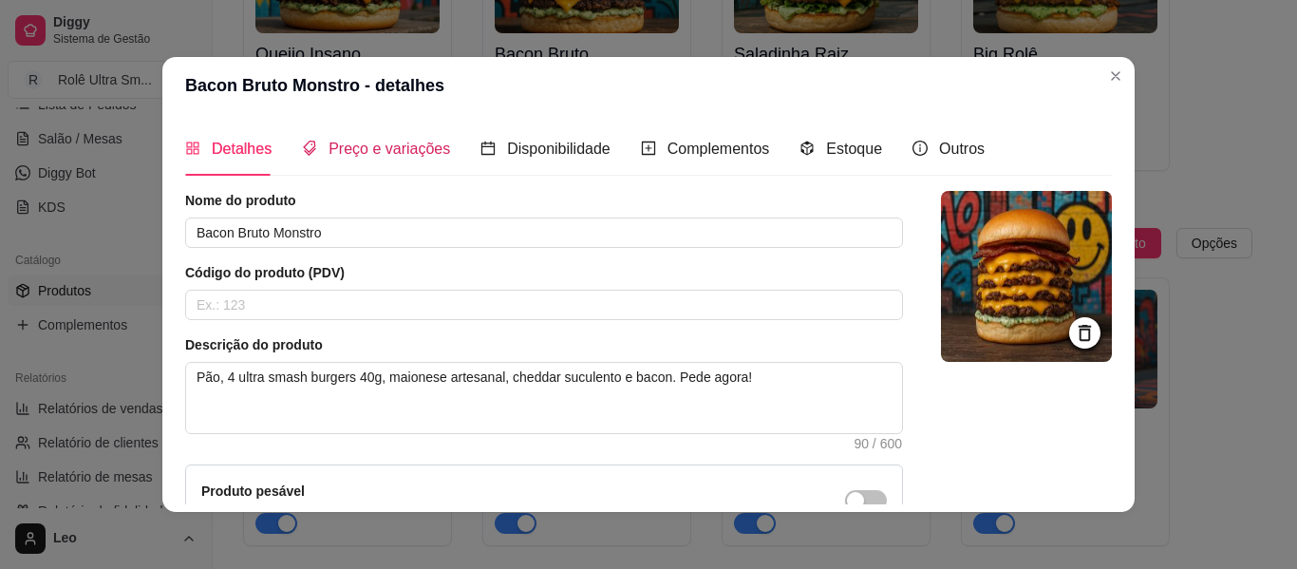
click at [386, 145] on span "Preço e variações" at bounding box center [390, 149] width 122 height 16
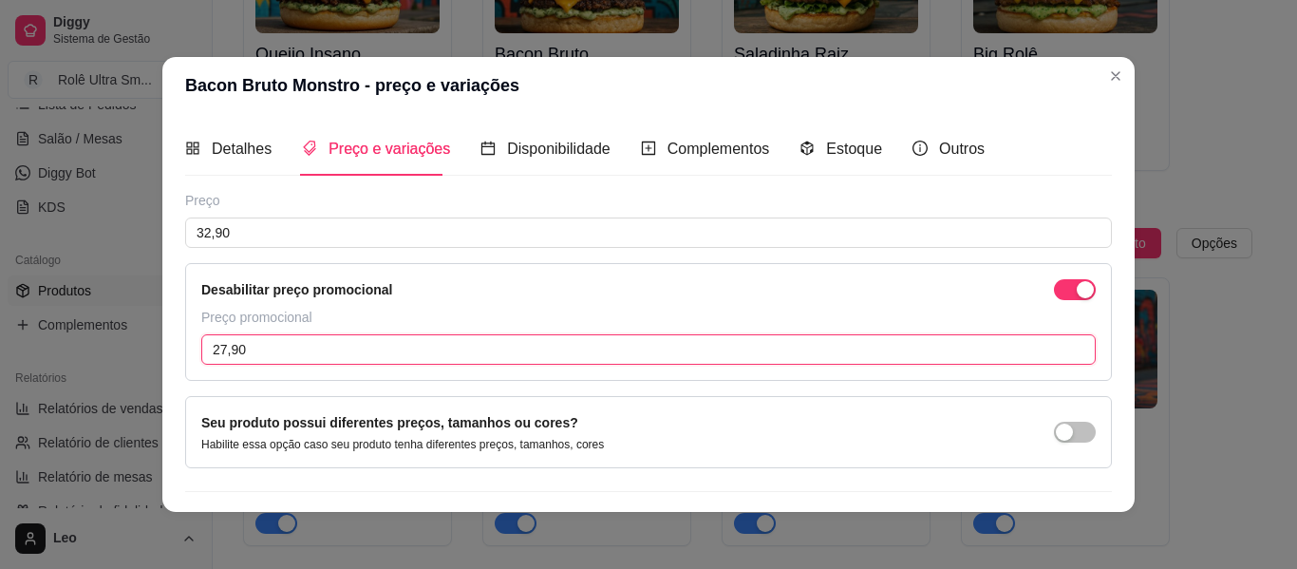
click at [286, 350] on input "27,90" at bounding box center [648, 349] width 895 height 30
type input "27,00"
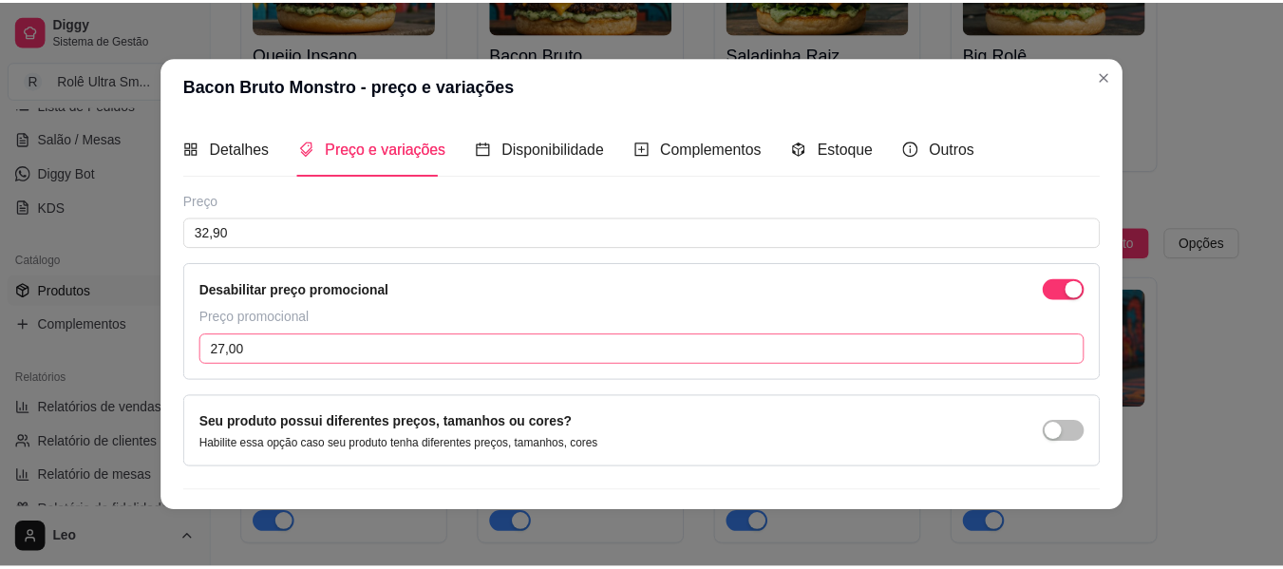
scroll to position [48, 0]
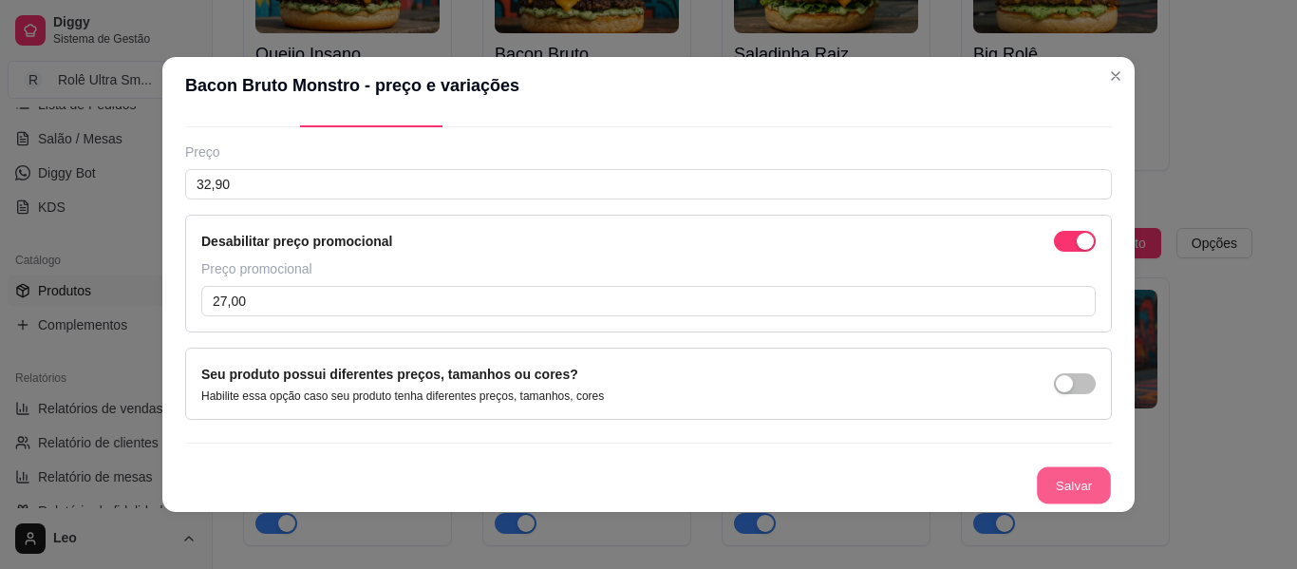
click at [1037, 484] on button "Salvar" at bounding box center [1074, 485] width 74 height 37
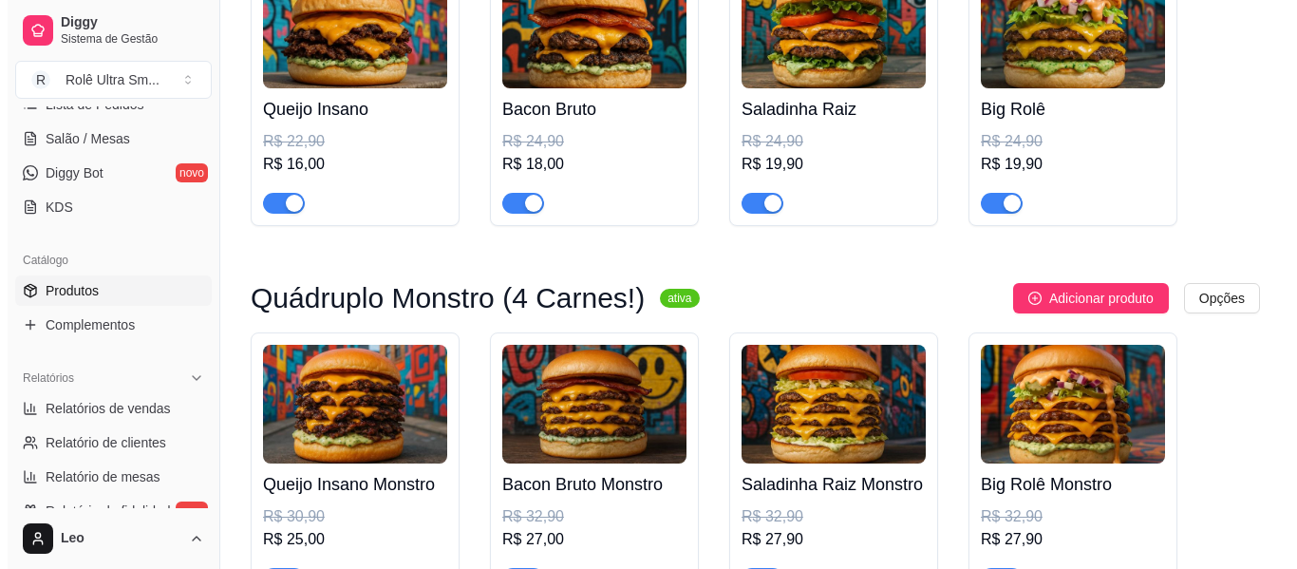
scroll to position [280, 0]
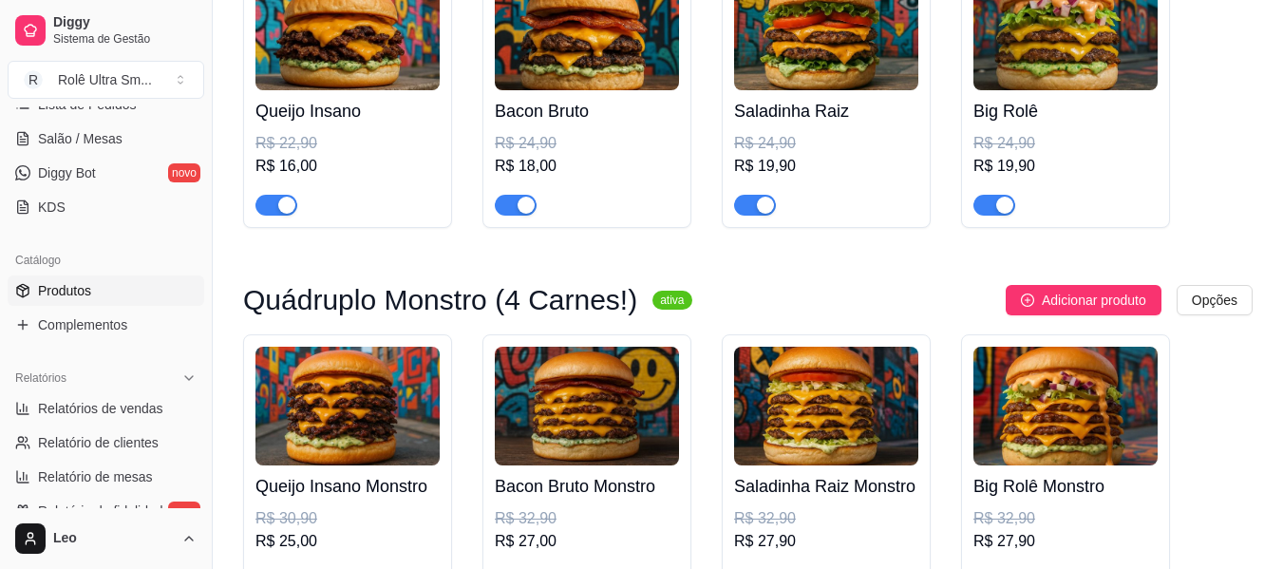
click at [815, 64] on img at bounding box center [826, 31] width 184 height 119
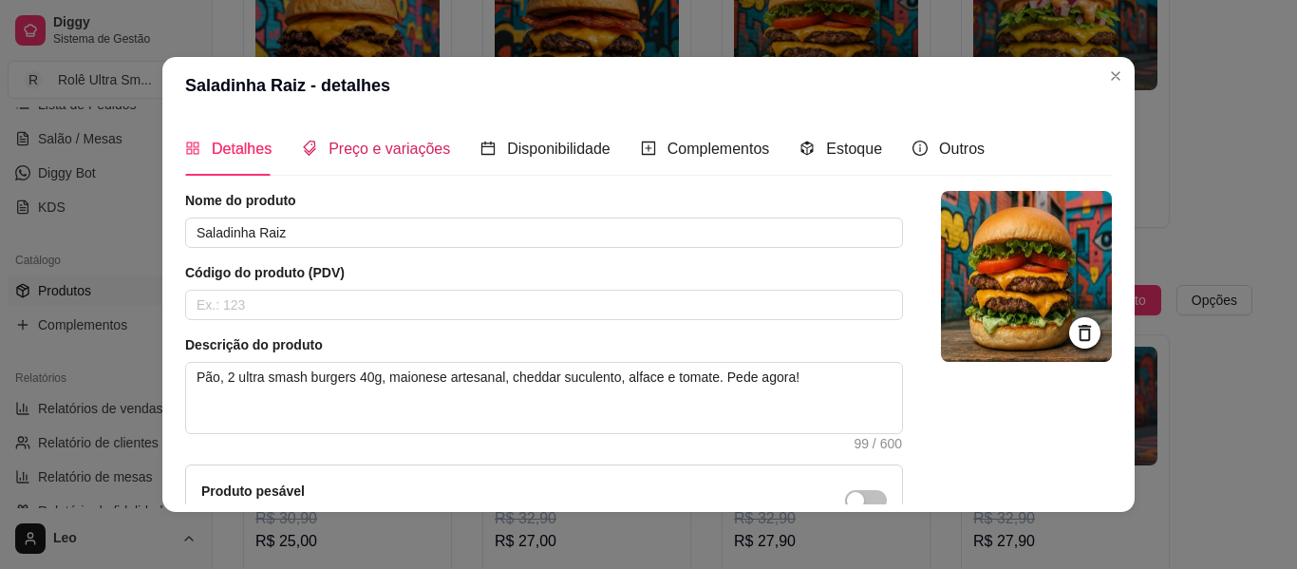
click at [378, 150] on span "Preço e variações" at bounding box center [390, 149] width 122 height 16
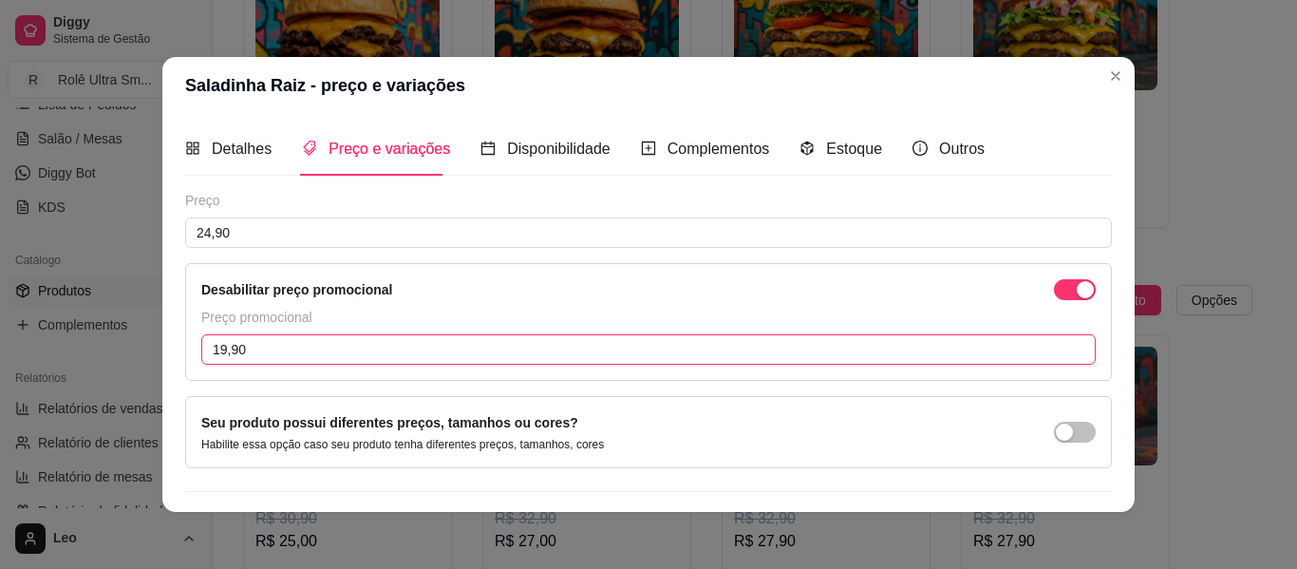
click at [335, 347] on input "19,90" at bounding box center [648, 349] width 895 height 30
type input "18,00"
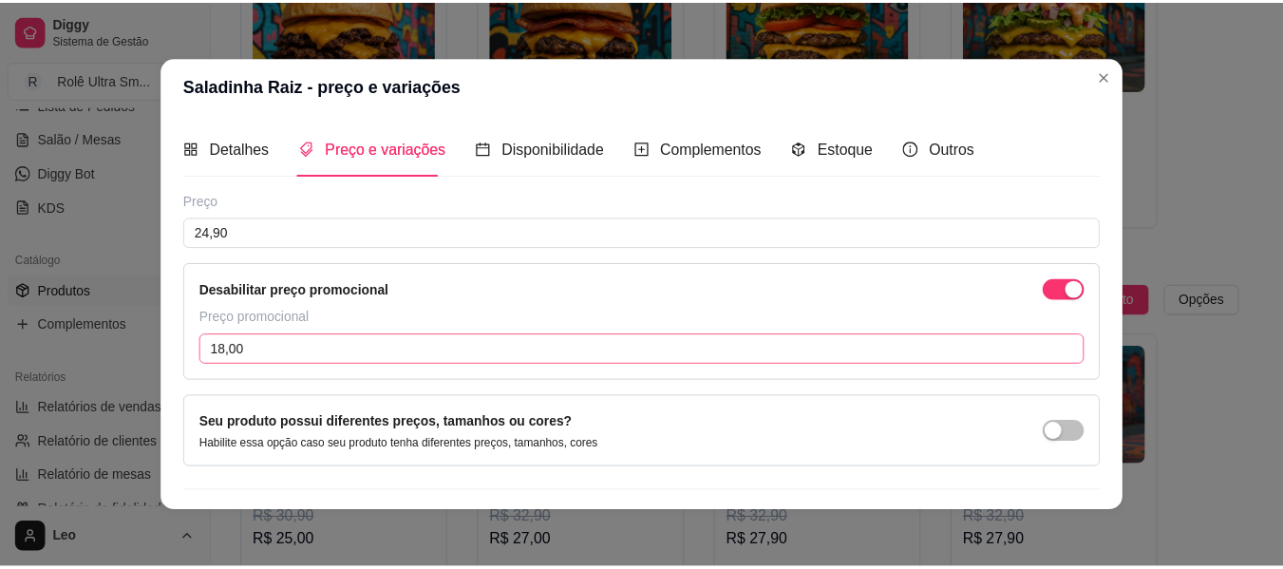
scroll to position [48, 0]
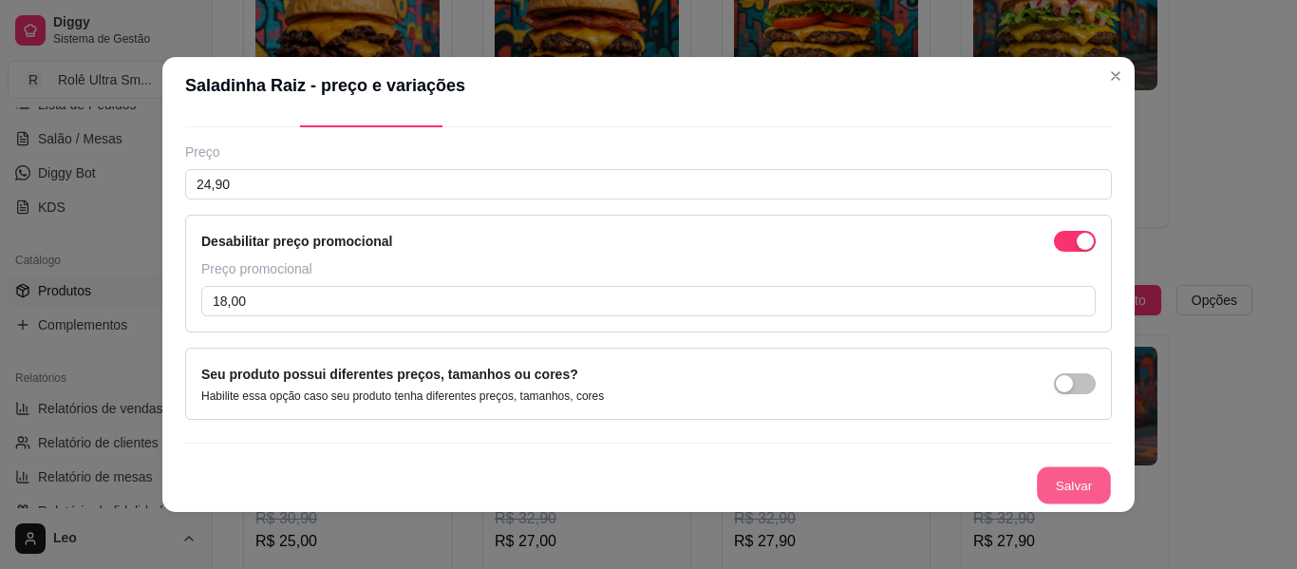
click at [1062, 492] on button "Salvar" at bounding box center [1074, 485] width 74 height 37
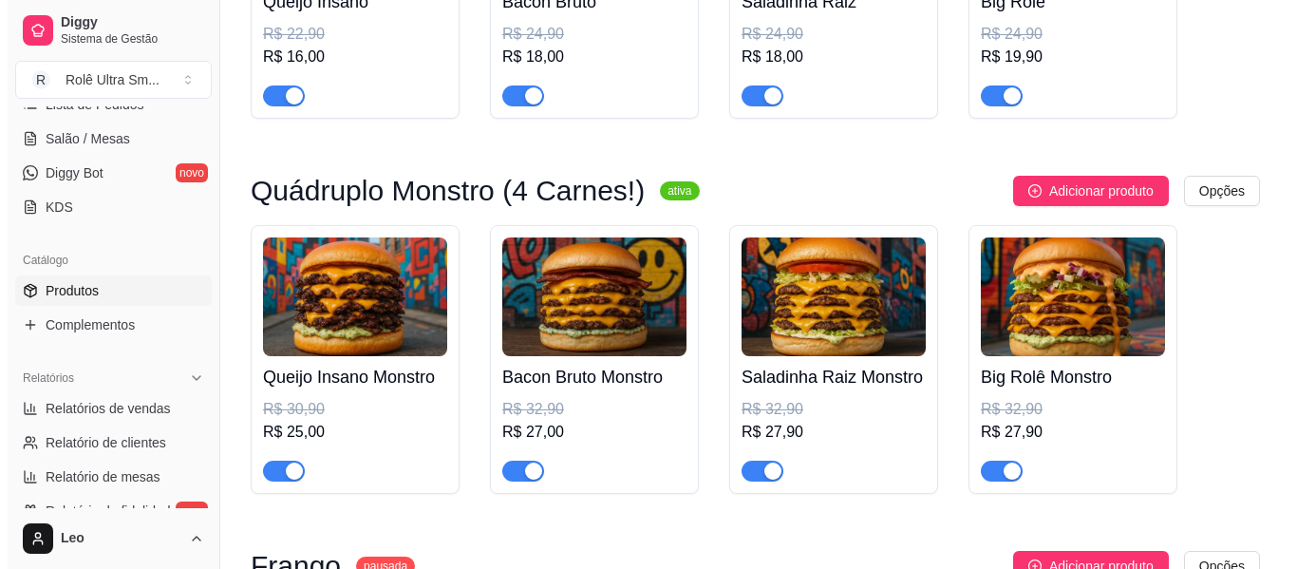
scroll to position [390, 0]
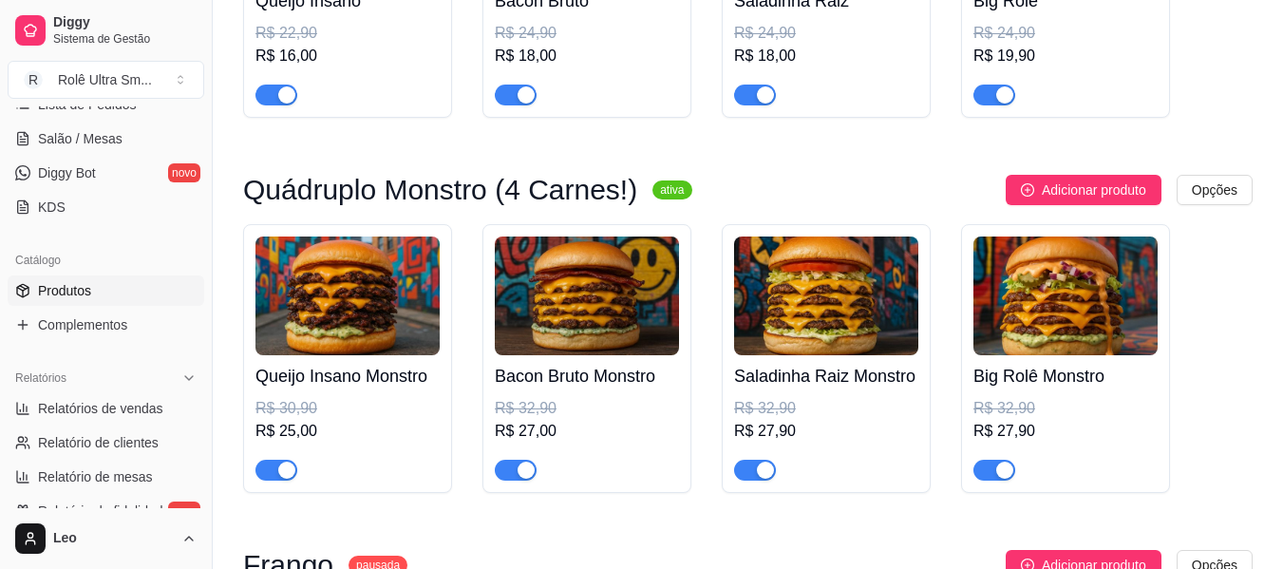
click at [848, 399] on div "R$ 32,90" at bounding box center [826, 408] width 184 height 23
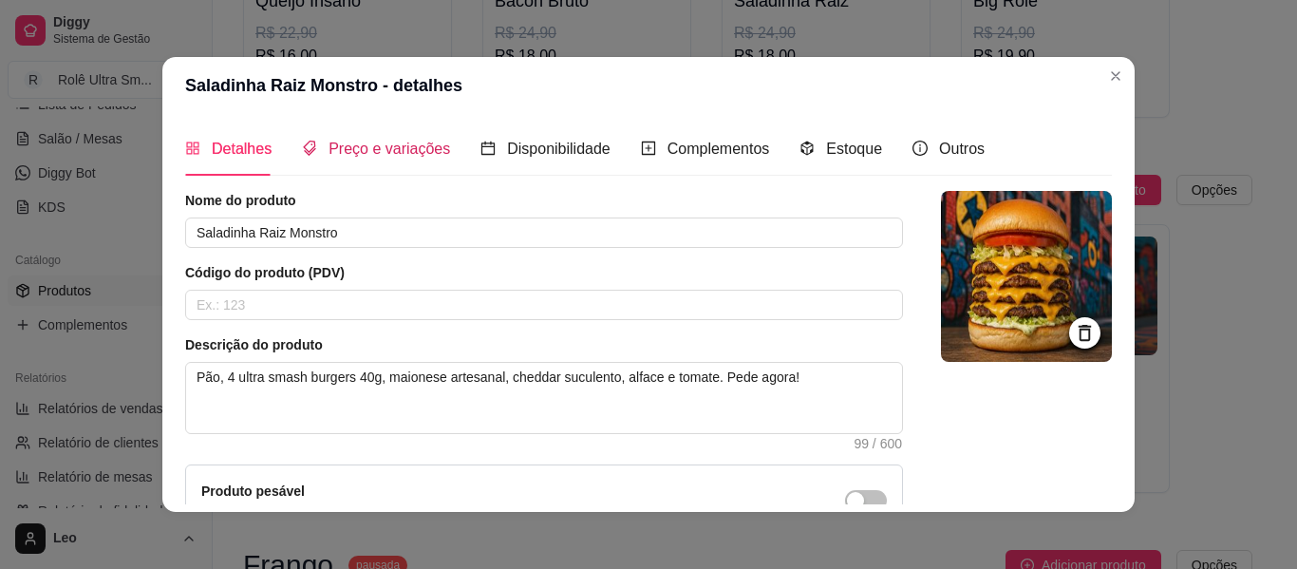
click at [392, 155] on span "Preço e variações" at bounding box center [390, 149] width 122 height 16
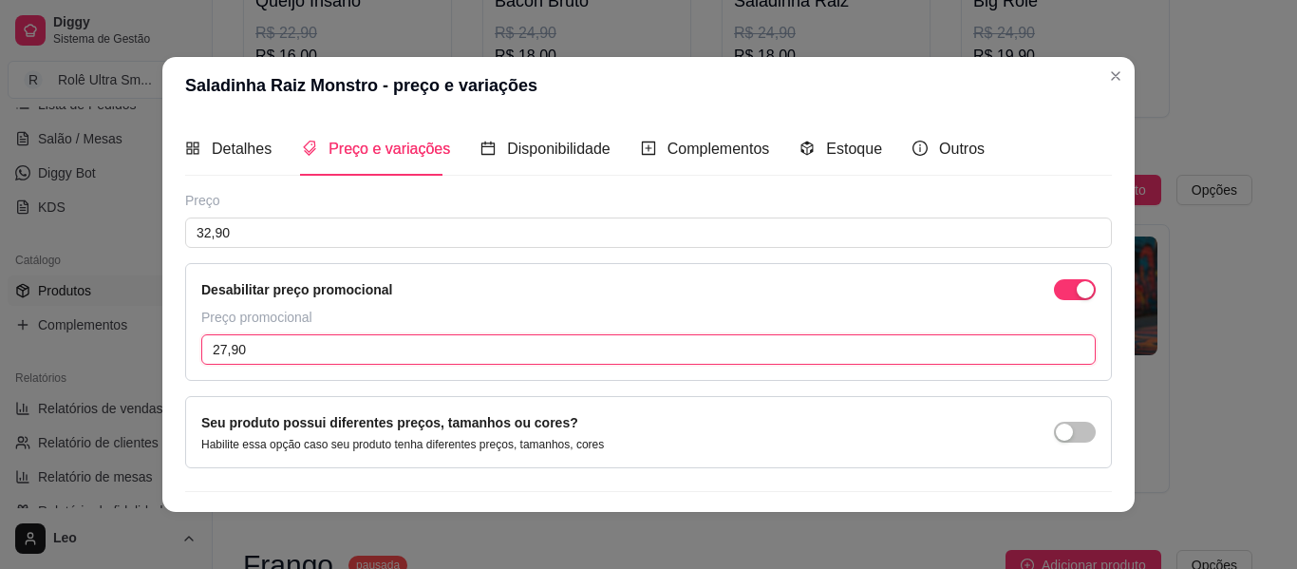
click at [296, 342] on input "27,90" at bounding box center [648, 349] width 895 height 30
type input "27,00"
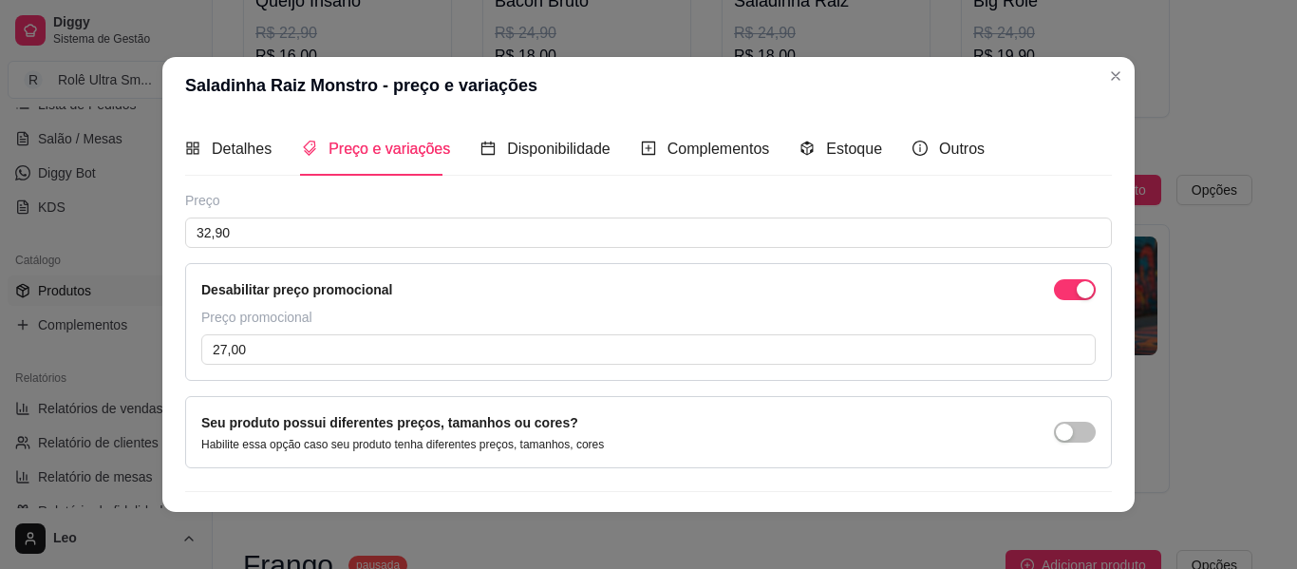
scroll to position [48, 0]
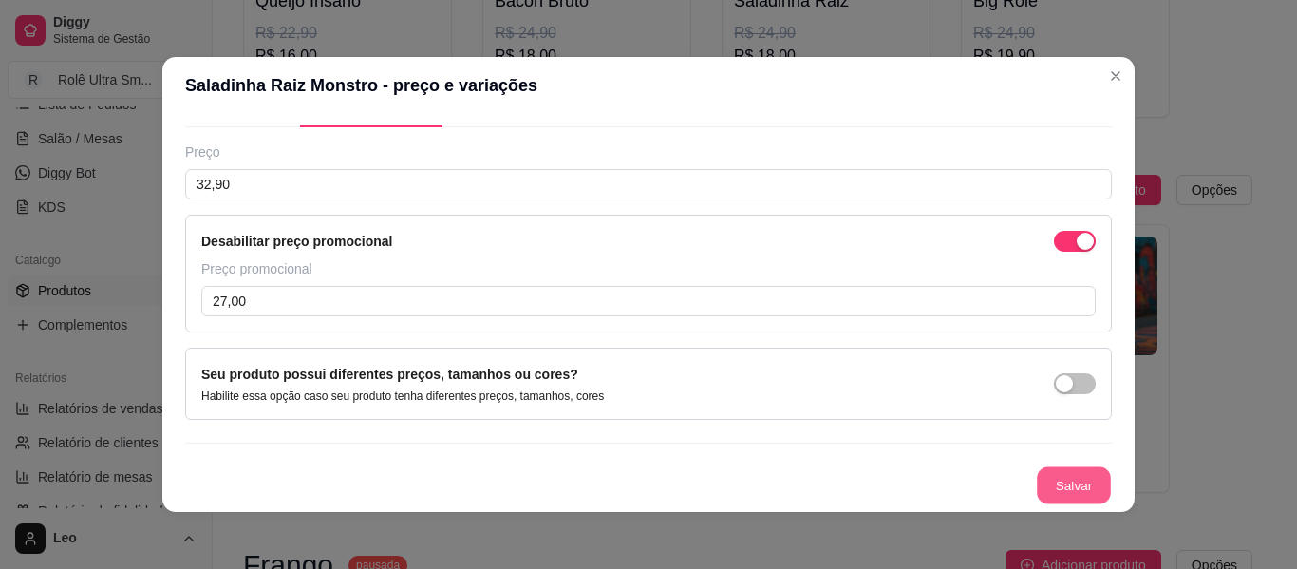
click at [1067, 482] on button "Salvar" at bounding box center [1074, 485] width 74 height 37
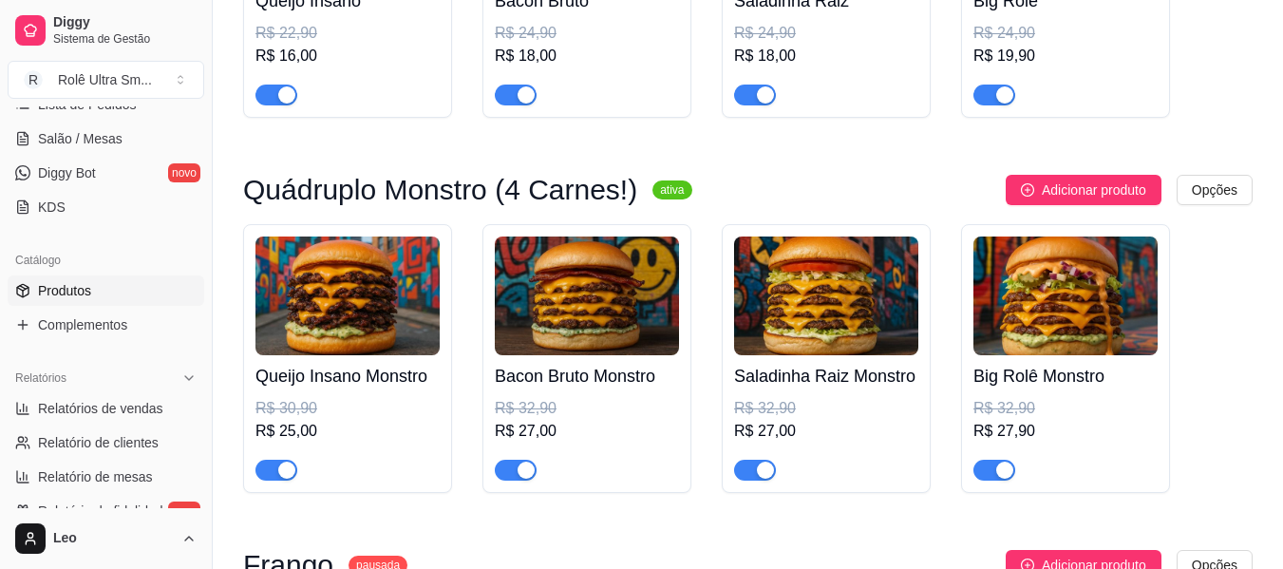
click at [1088, 62] on div "R$ 19,90" at bounding box center [1065, 56] width 184 height 23
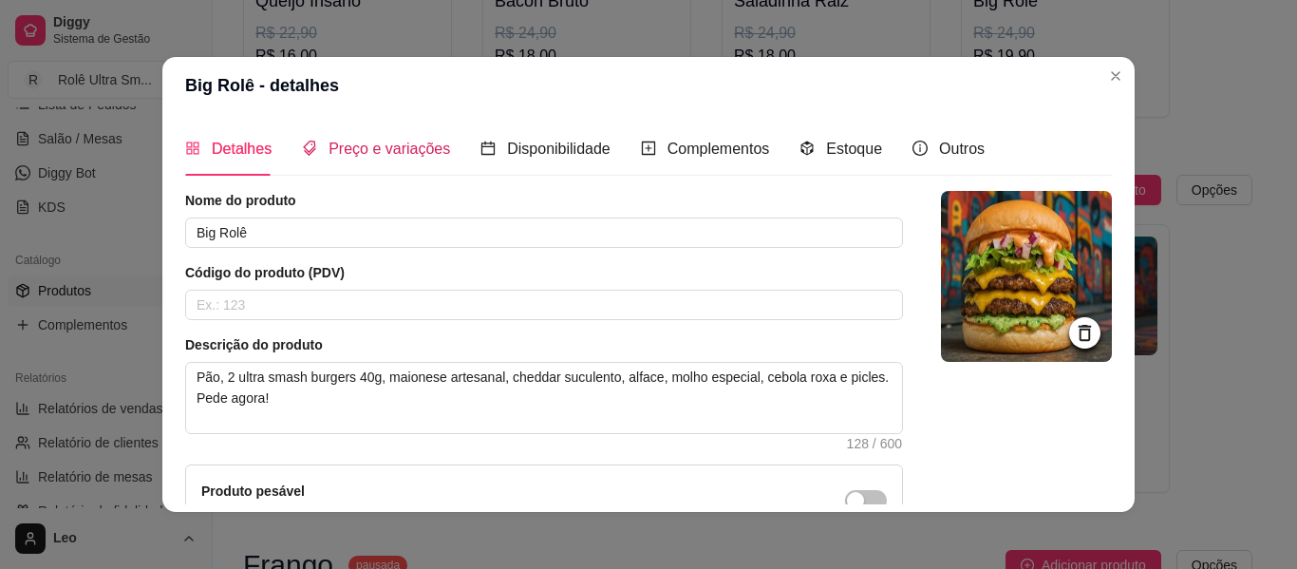
click at [406, 150] on span "Preço e variações" at bounding box center [390, 149] width 122 height 16
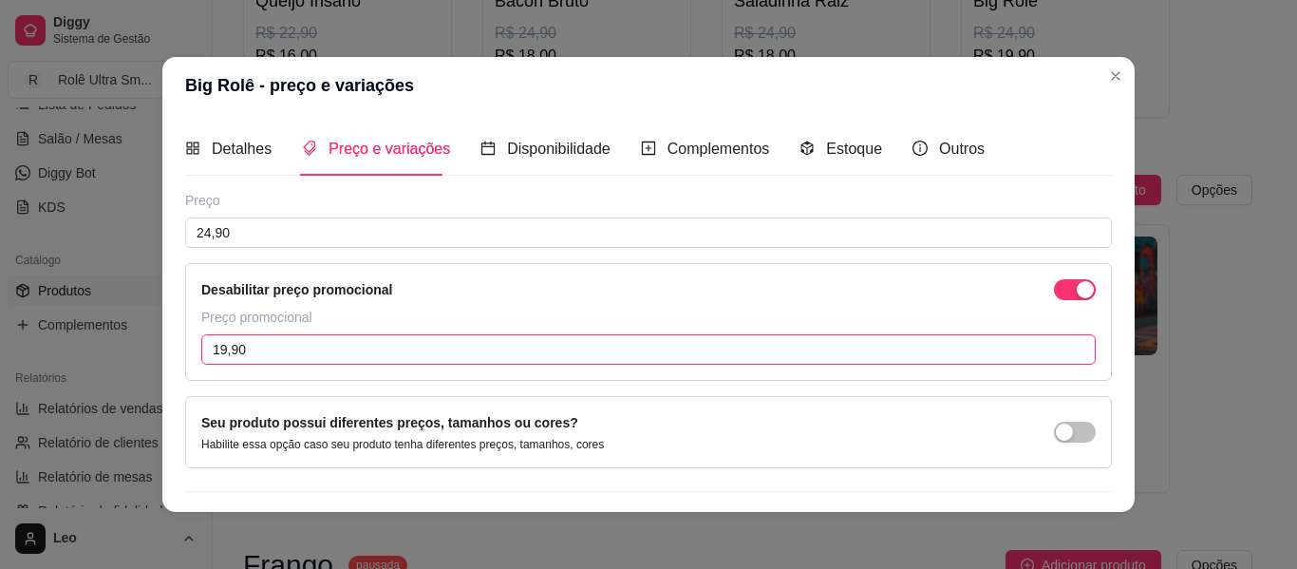
click at [297, 352] on input "19,90" at bounding box center [648, 349] width 895 height 30
type input "19,00"
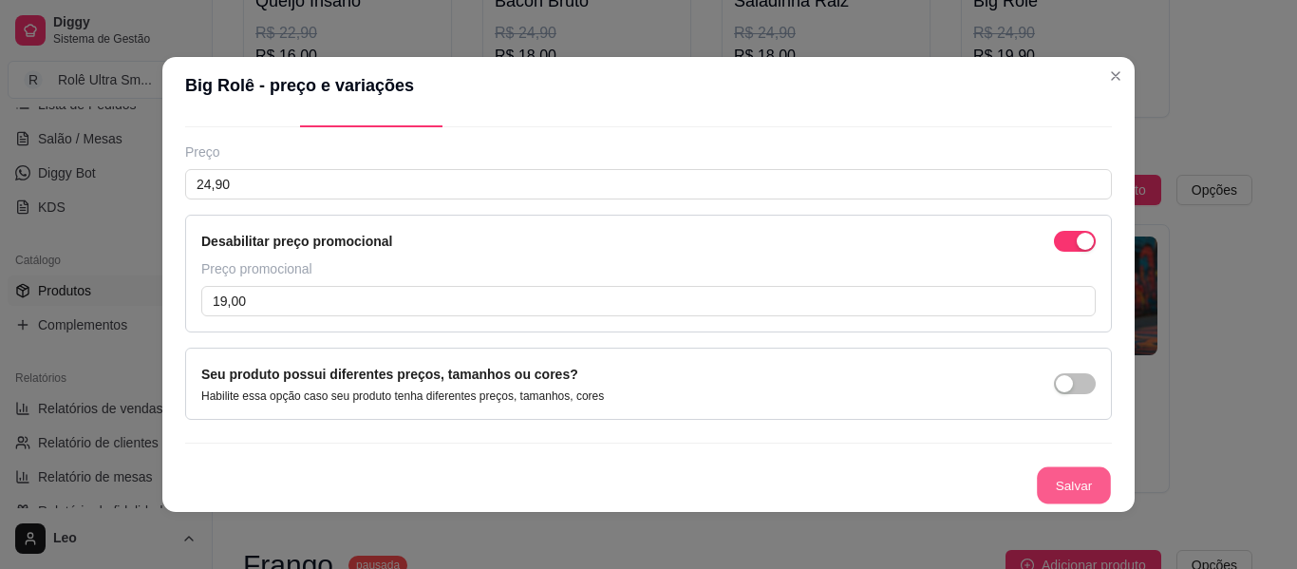
click at [1061, 479] on button "Salvar" at bounding box center [1074, 485] width 74 height 37
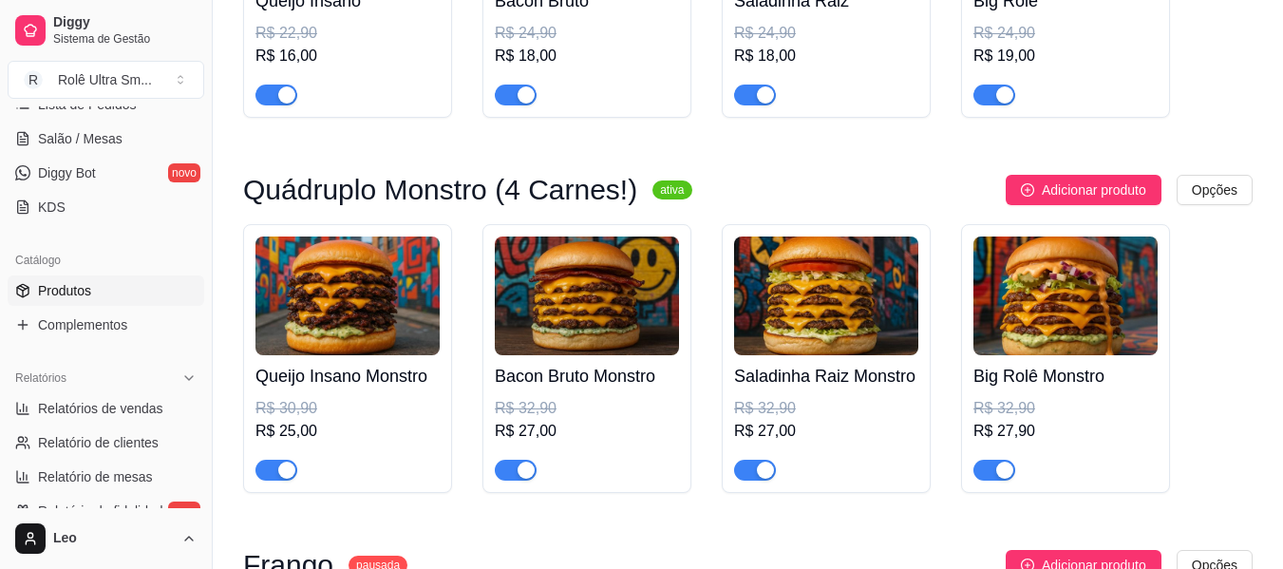
click at [1076, 401] on div "R$ 32,90" at bounding box center [1065, 408] width 184 height 23
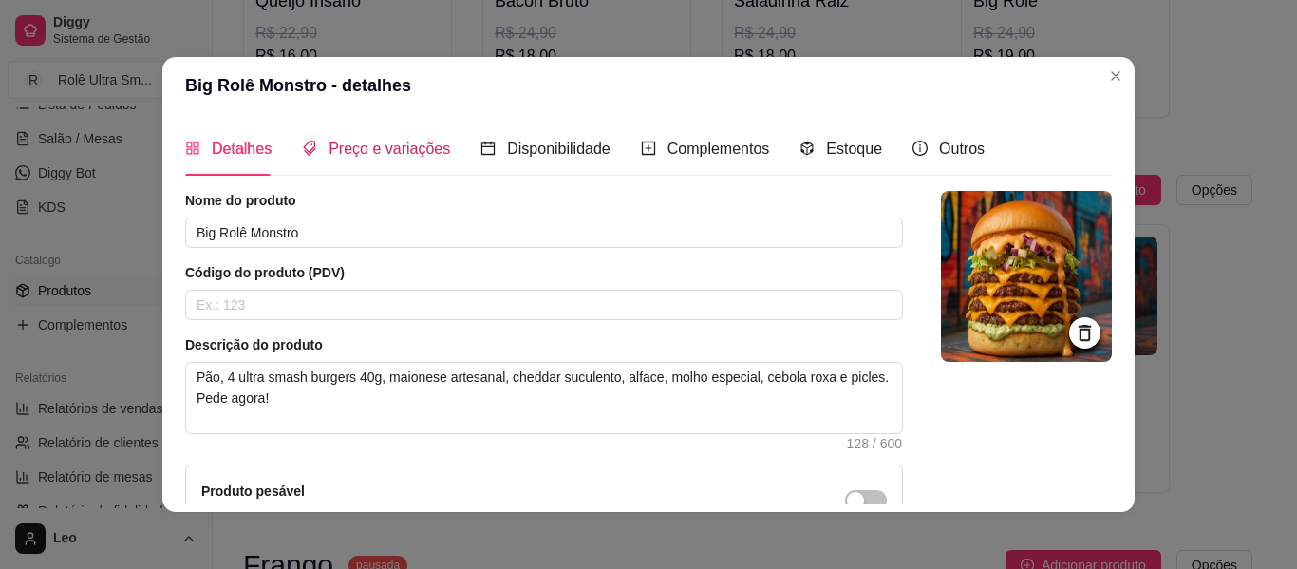
click at [420, 150] on span "Preço e variações" at bounding box center [390, 149] width 122 height 16
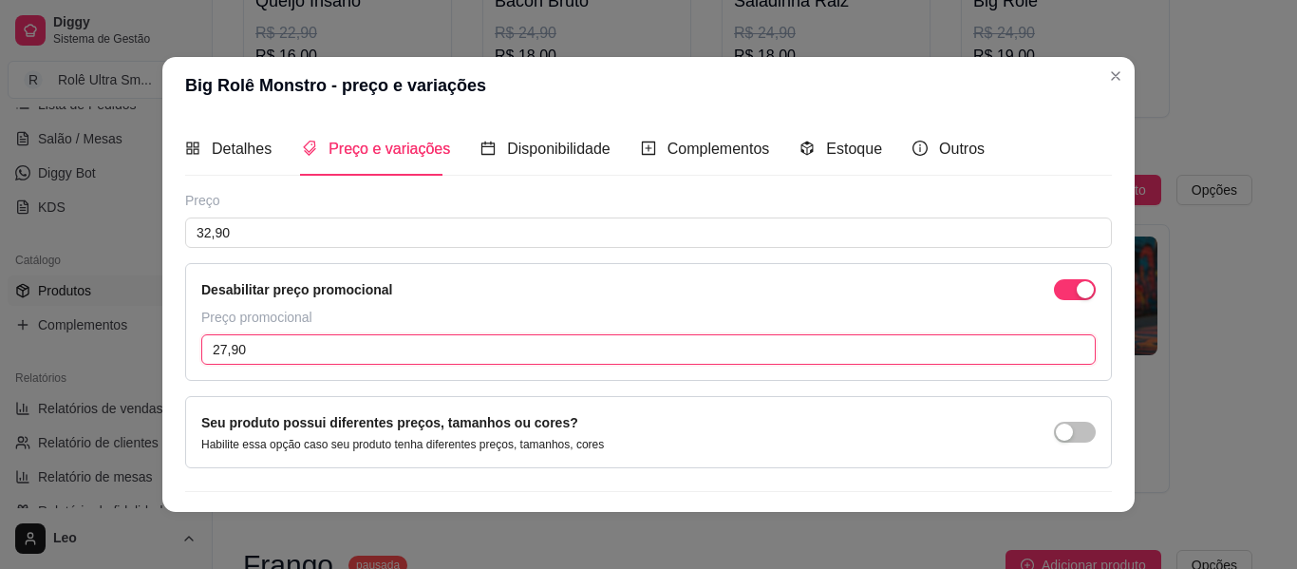
click at [330, 352] on input "27,90" at bounding box center [648, 349] width 895 height 30
type input "28,00"
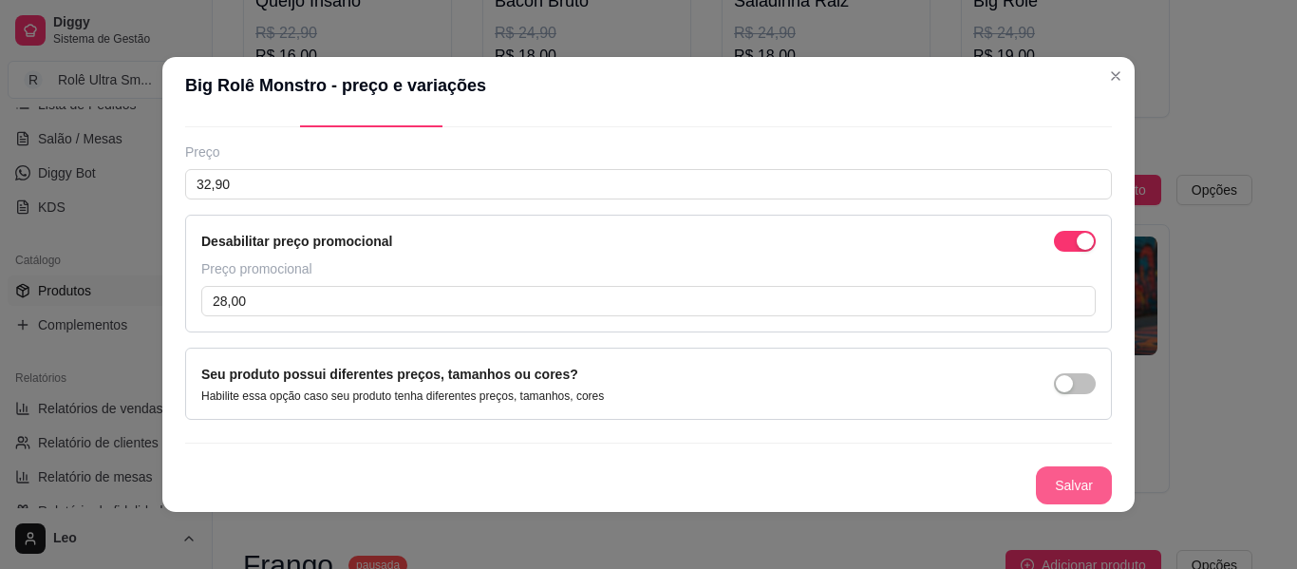
click at [1053, 487] on button "Salvar" at bounding box center [1074, 485] width 76 height 38
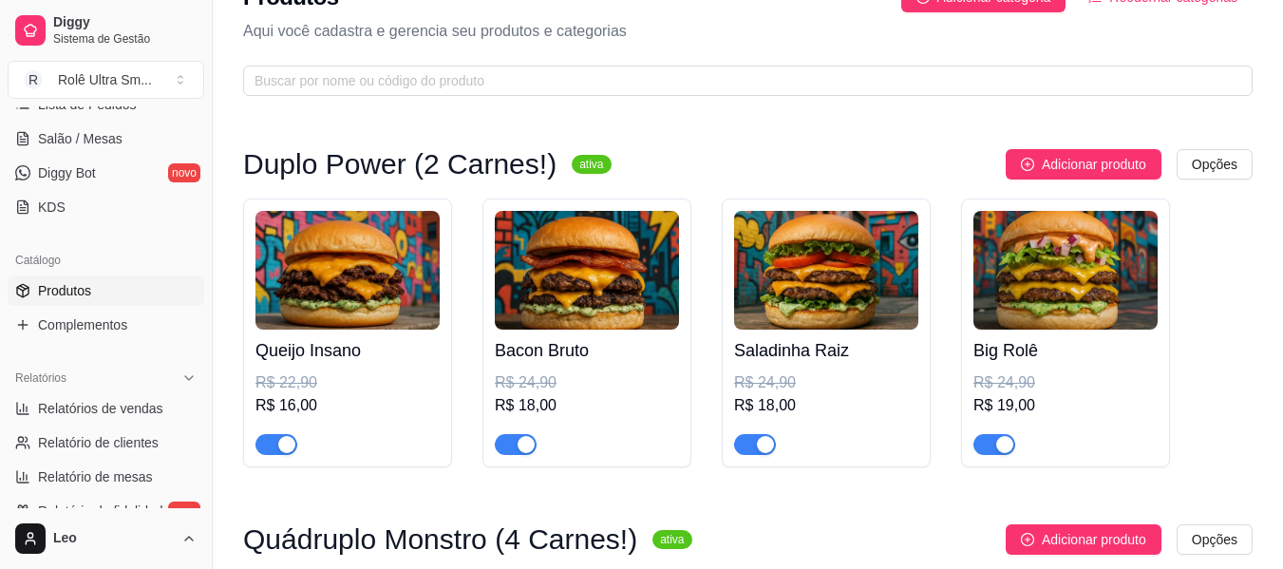
scroll to position [0, 0]
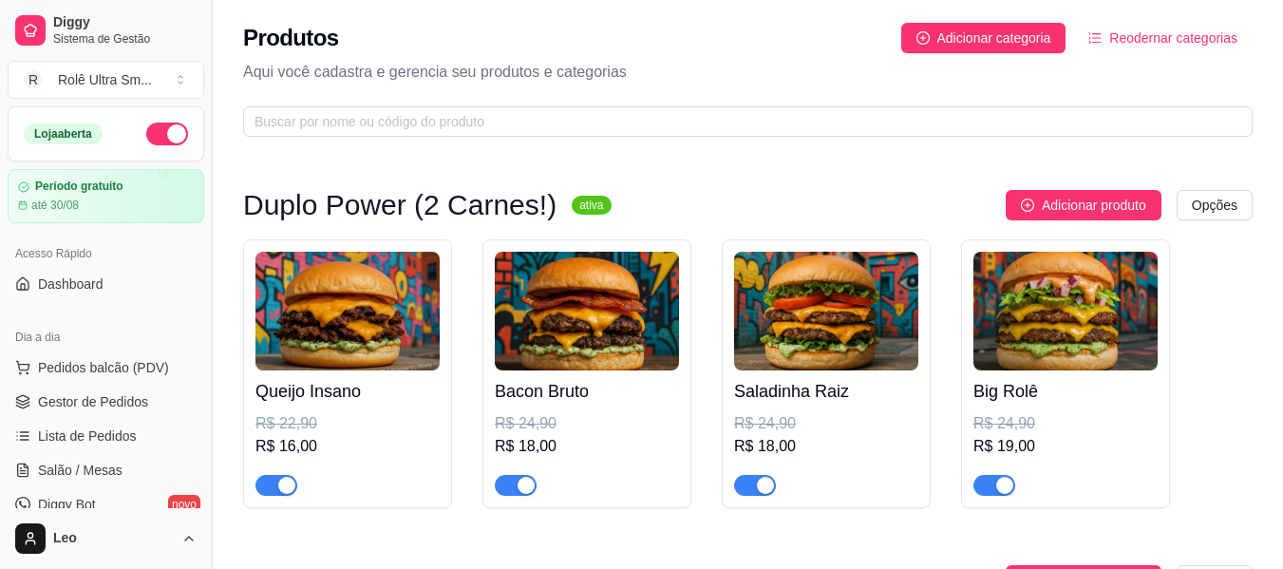
scroll to position [331, 0]
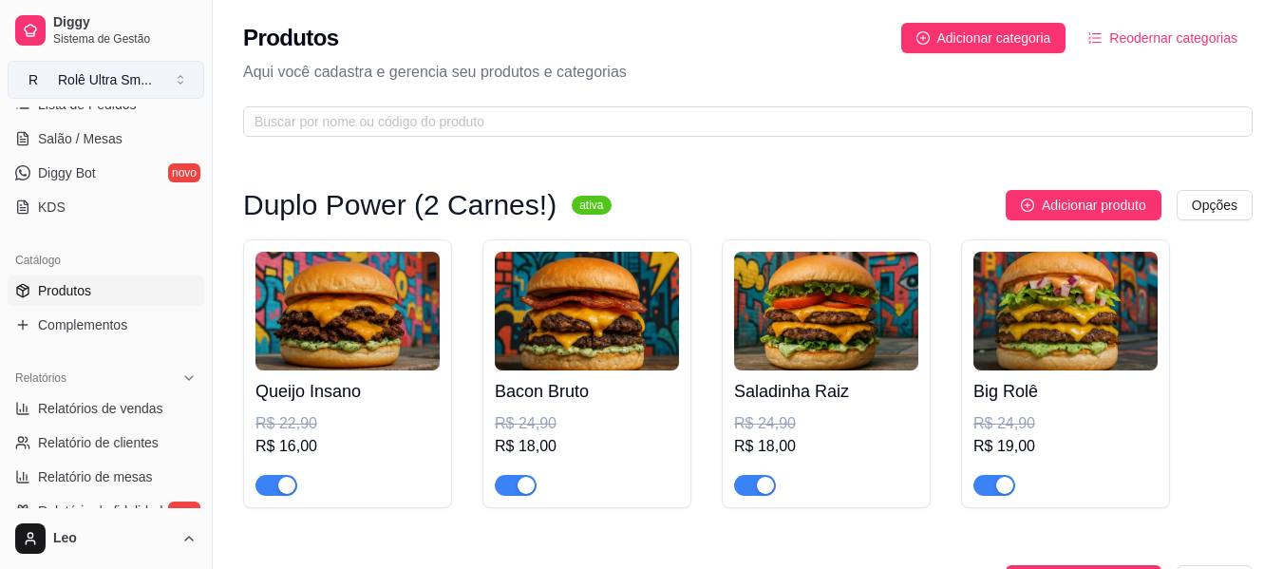
click at [113, 72] on div "Rolê Ultra Sm ..." at bounding box center [105, 79] width 94 height 19
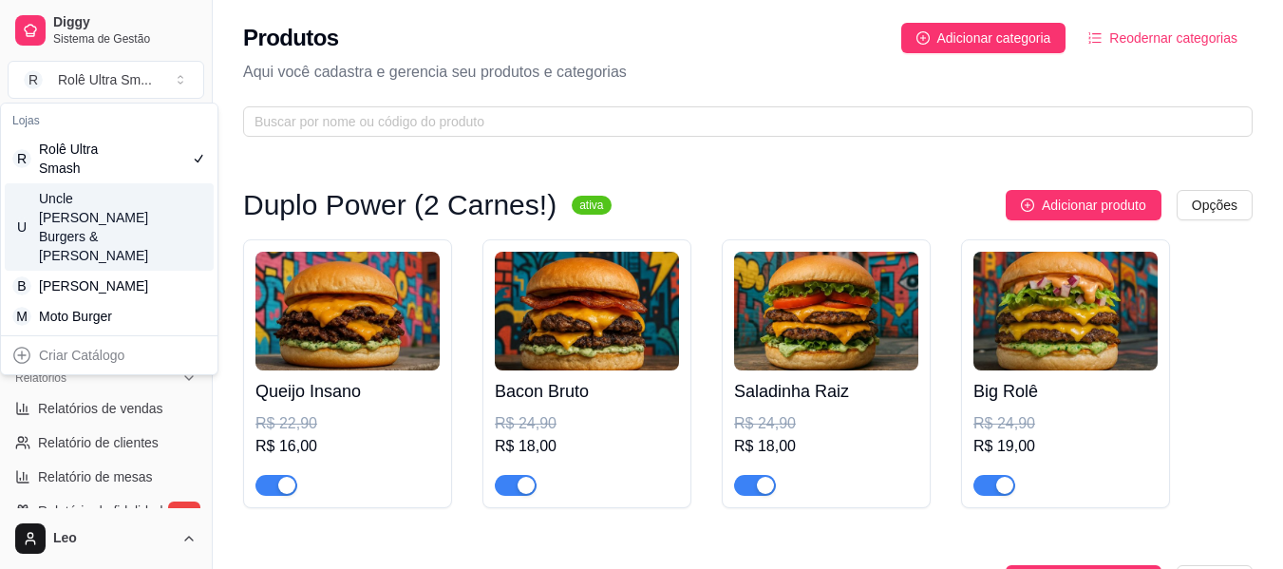
click at [104, 218] on div "Uncle [PERSON_NAME] Burgers & [PERSON_NAME]" at bounding box center [81, 227] width 85 height 76
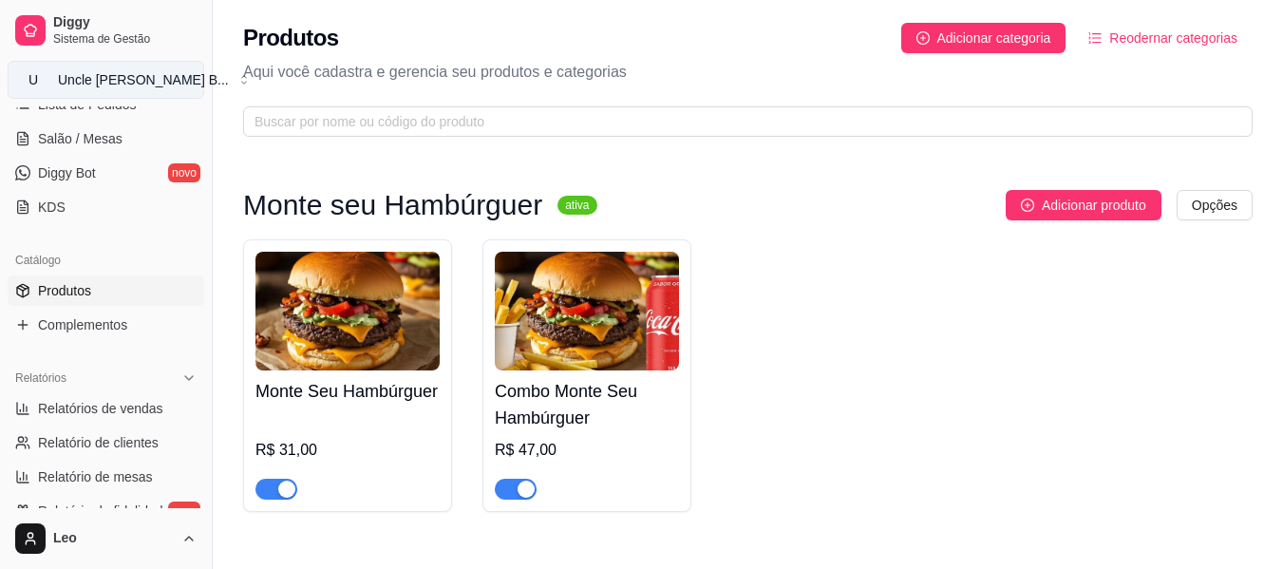
click at [136, 86] on div "Uncle [PERSON_NAME] B ..." at bounding box center [143, 79] width 171 height 19
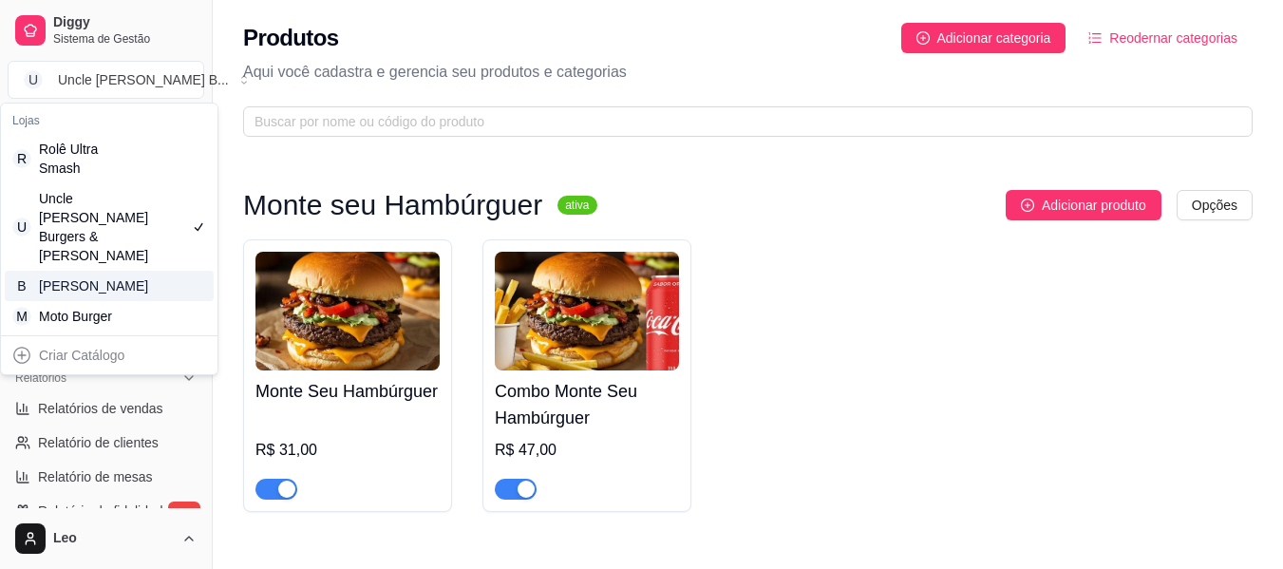
click at [99, 277] on div "[PERSON_NAME]" at bounding box center [81, 285] width 85 height 19
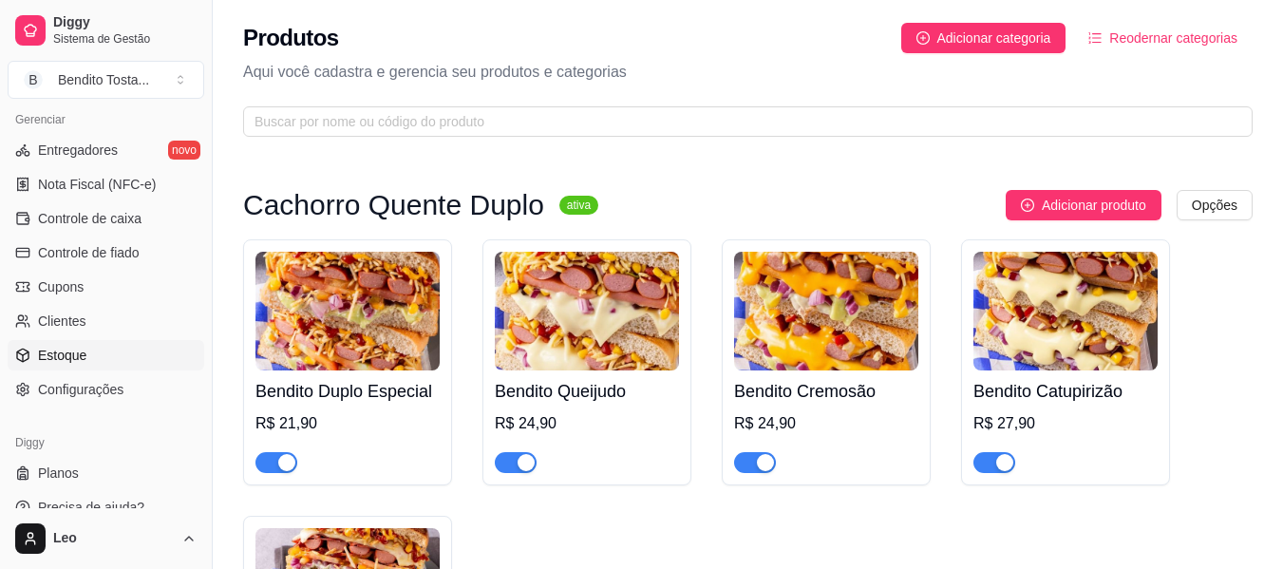
scroll to position [798, 0]
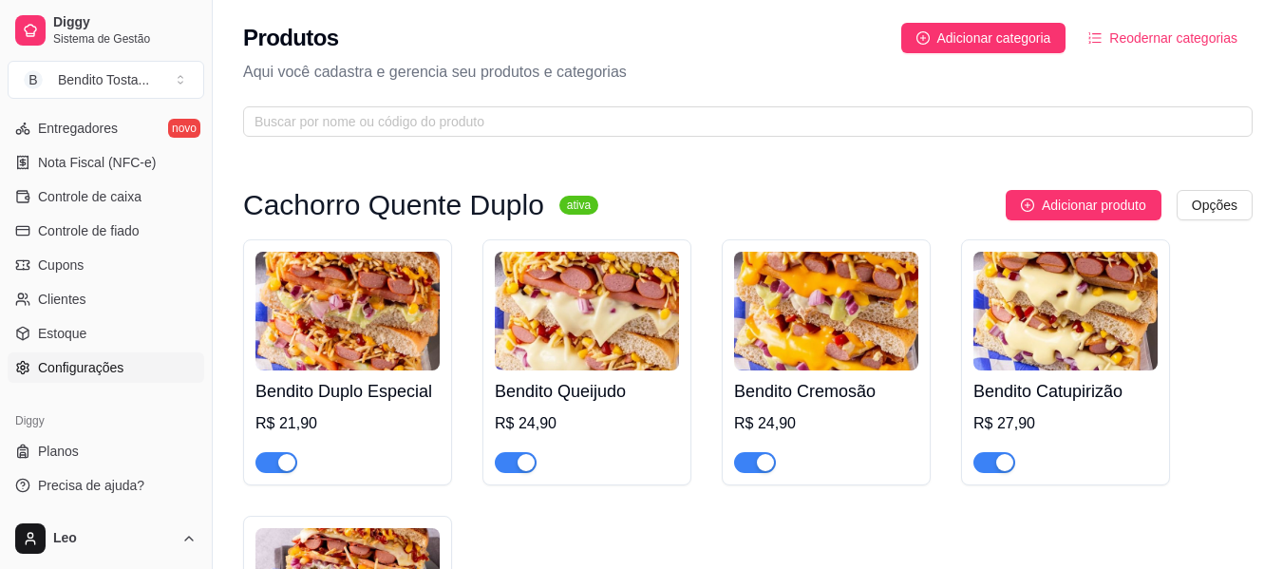
click at [66, 374] on span "Configurações" at bounding box center [80, 367] width 85 height 19
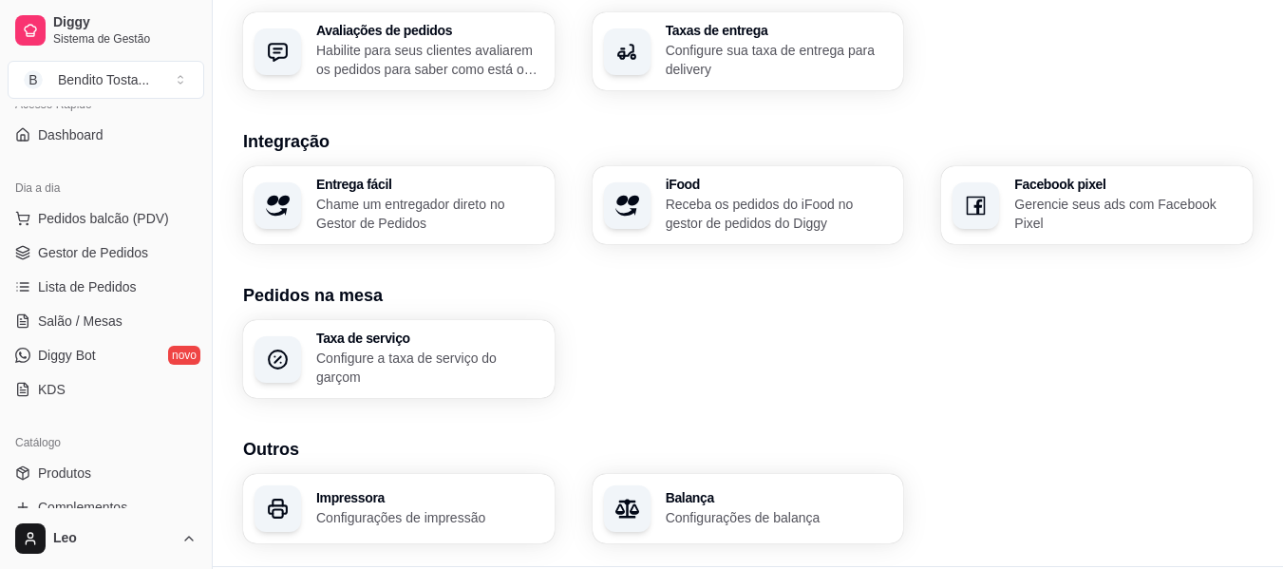
scroll to position [150, 0]
click at [87, 349] on span "Diggy Bot" at bounding box center [67, 354] width 58 height 19
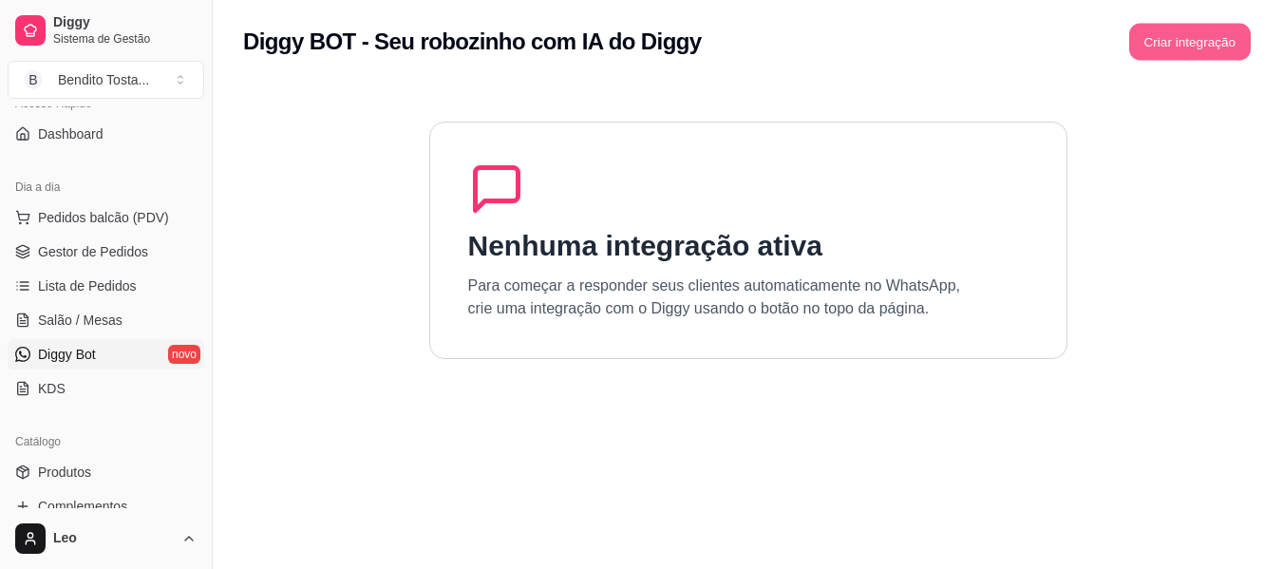
click at [1177, 40] on button "Criar integração" at bounding box center [1190, 42] width 122 height 37
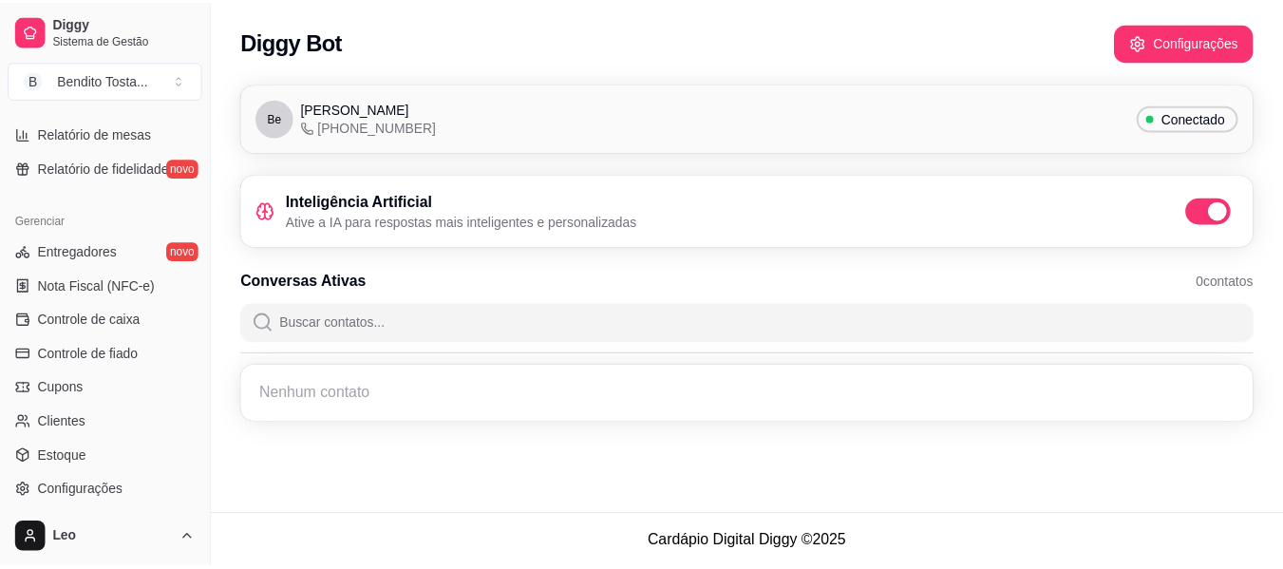
scroll to position [798, 0]
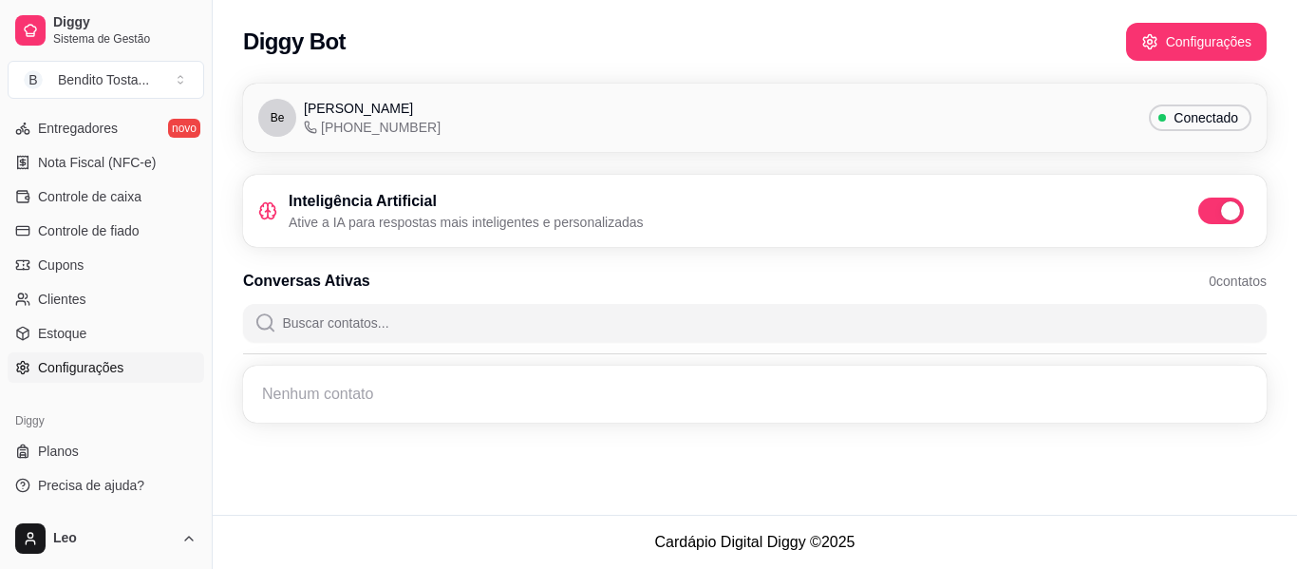
click at [102, 374] on span "Configurações" at bounding box center [80, 367] width 85 height 19
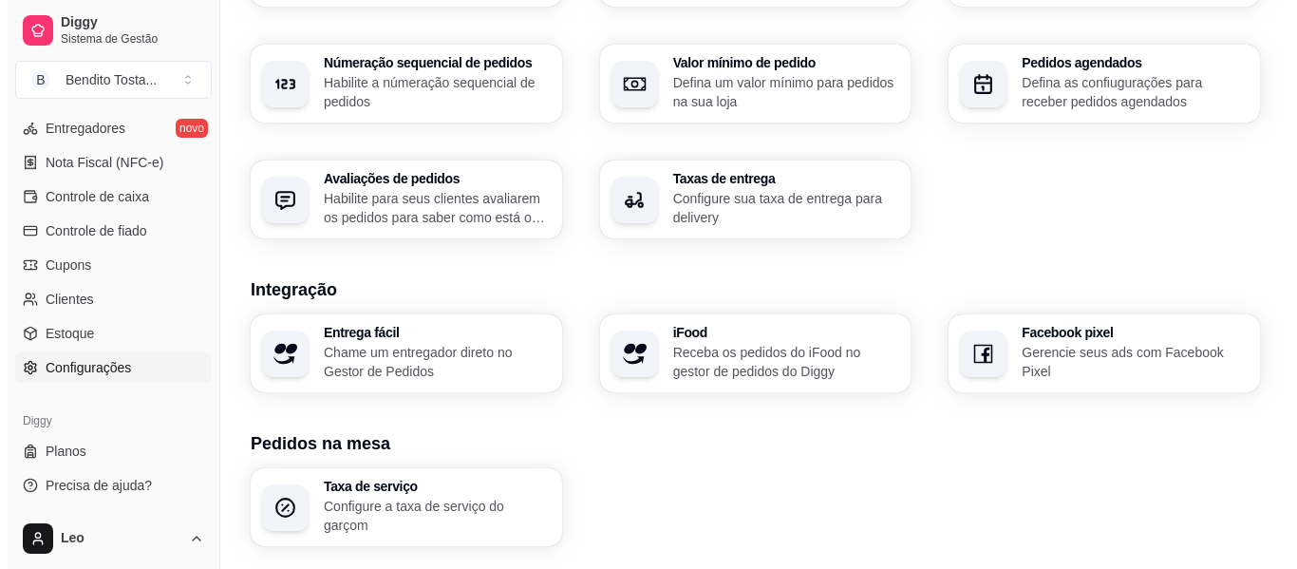
scroll to position [572, 0]
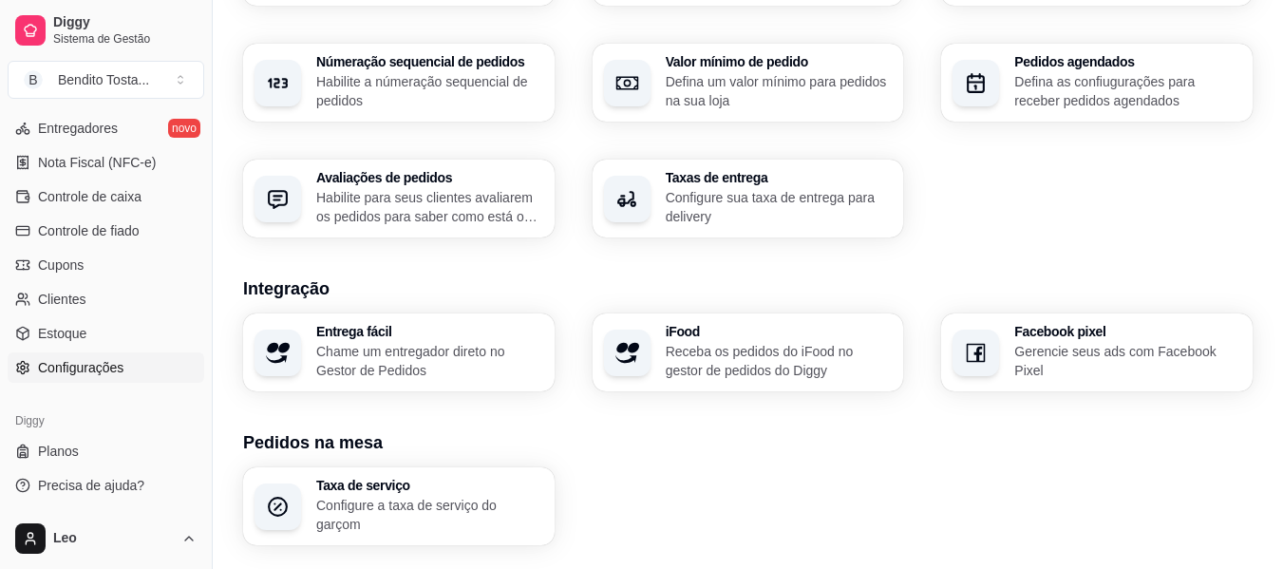
click at [736, 349] on p "Receba os pedidos do iFood no gestor de pedidos do Diggy" at bounding box center [779, 361] width 227 height 38
click at [436, 352] on p "Chame um entregador direto no Gestor de Pedidos" at bounding box center [429, 361] width 227 height 38
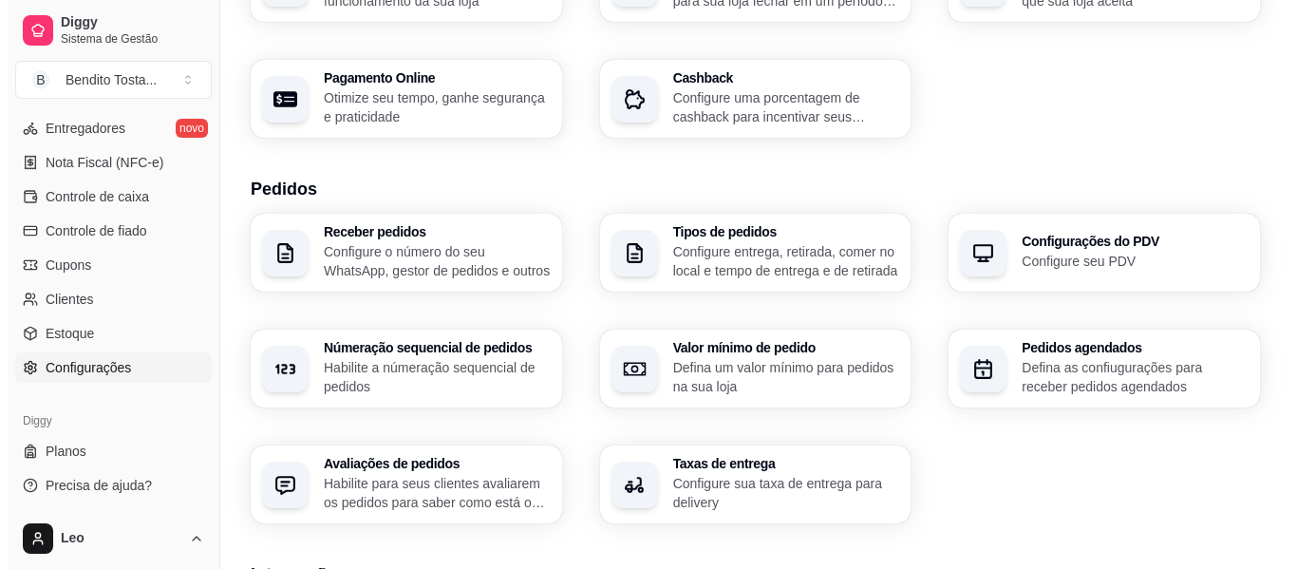
scroll to position [279, 0]
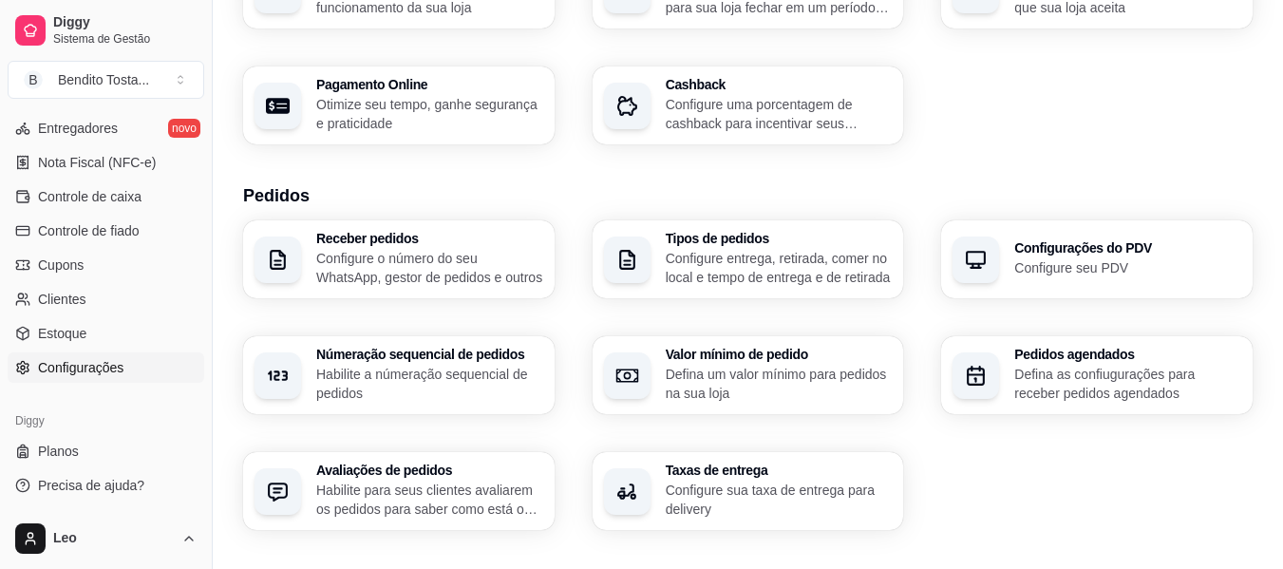
click at [441, 292] on div "Receber pedidos Configure o número do seu WhatsApp, gestor de pedidos e outros" at bounding box center [398, 259] width 311 height 78
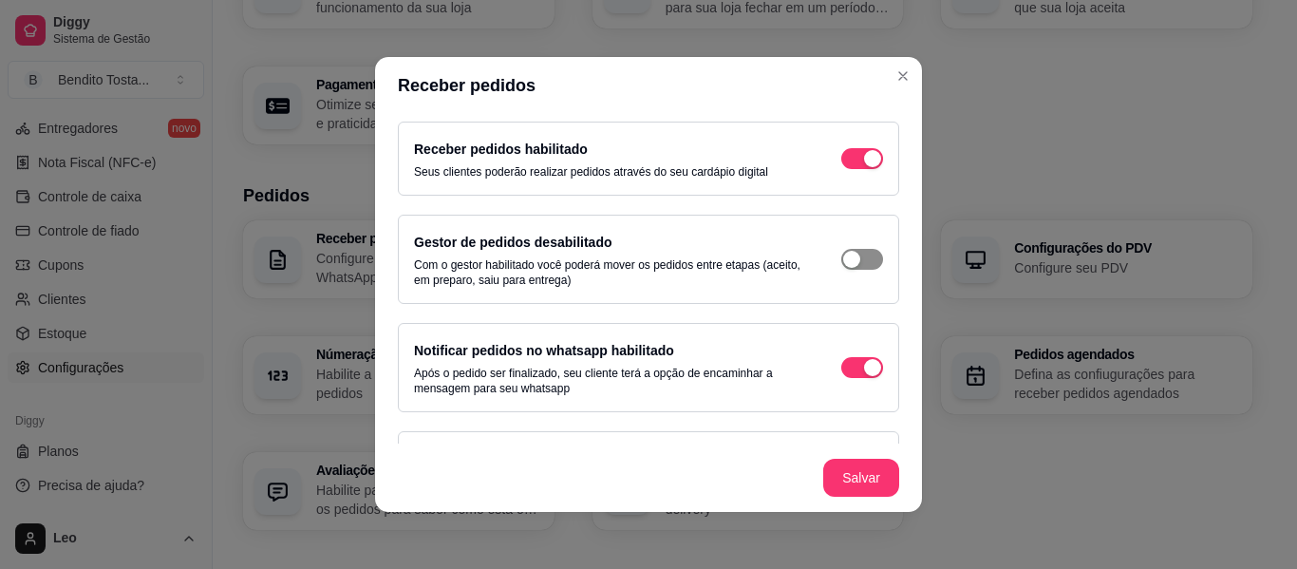
click at [847, 169] on span "button" at bounding box center [862, 158] width 42 height 21
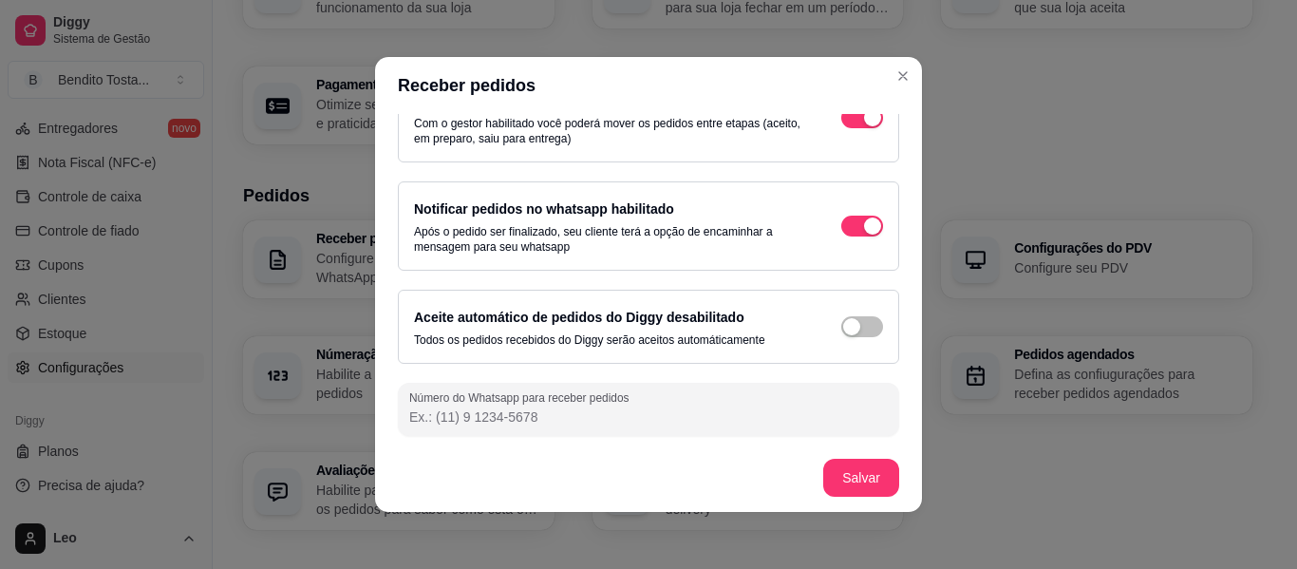
scroll to position [4, 0]
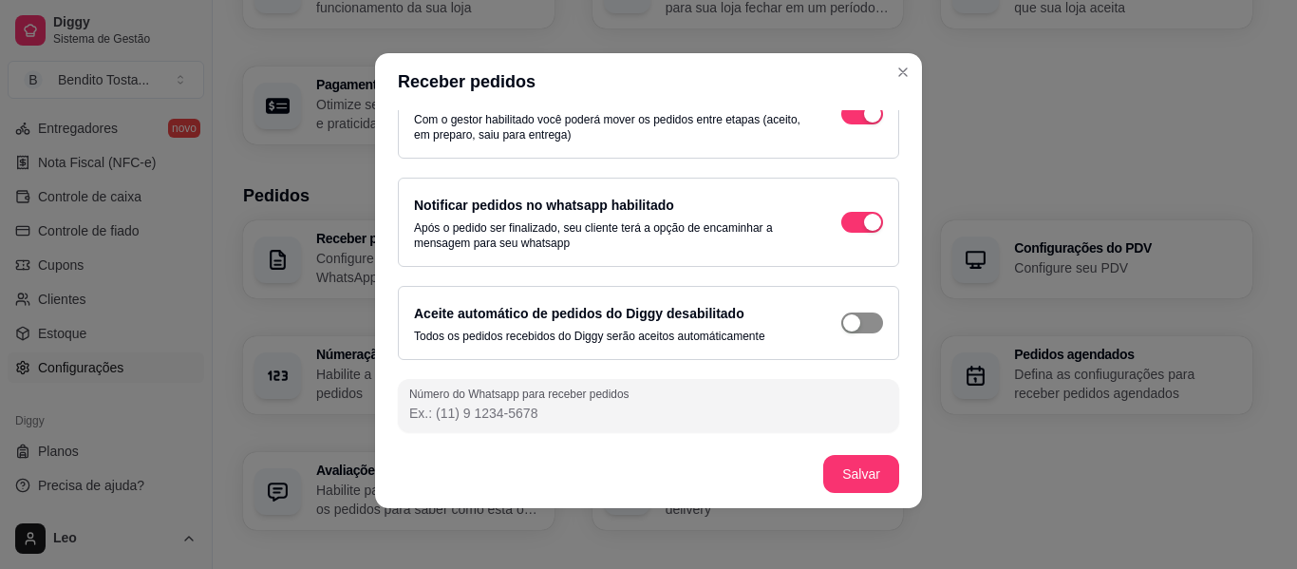
click at [849, 24] on span "button" at bounding box center [862, 13] width 42 height 21
click at [839, 461] on button "Salvar" at bounding box center [861, 474] width 74 height 37
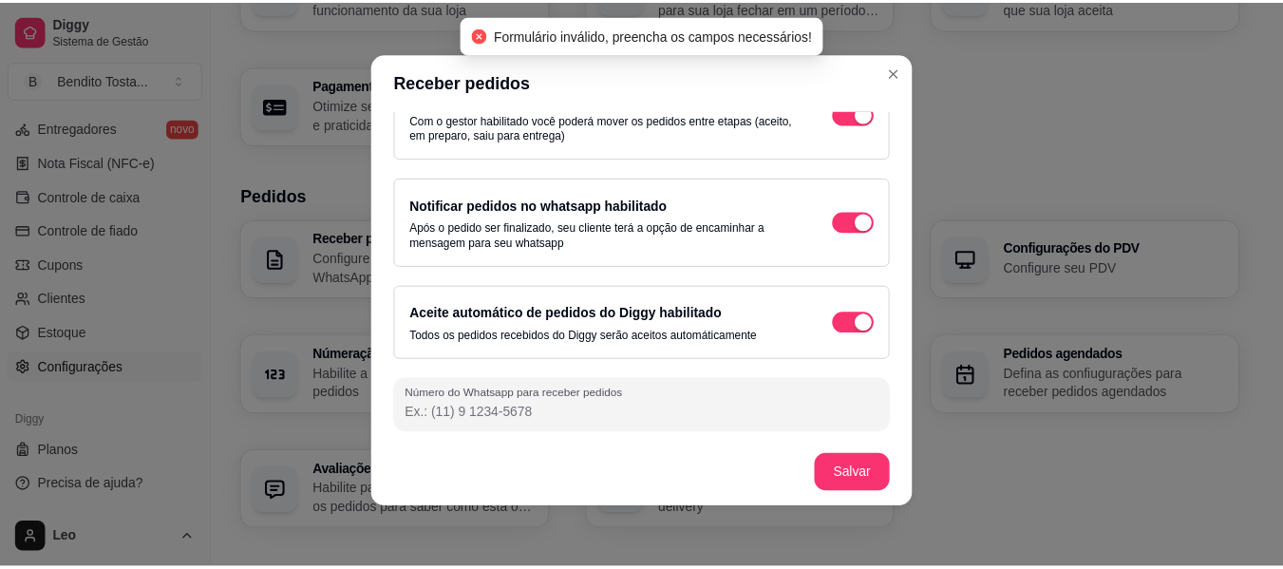
scroll to position [141, 0]
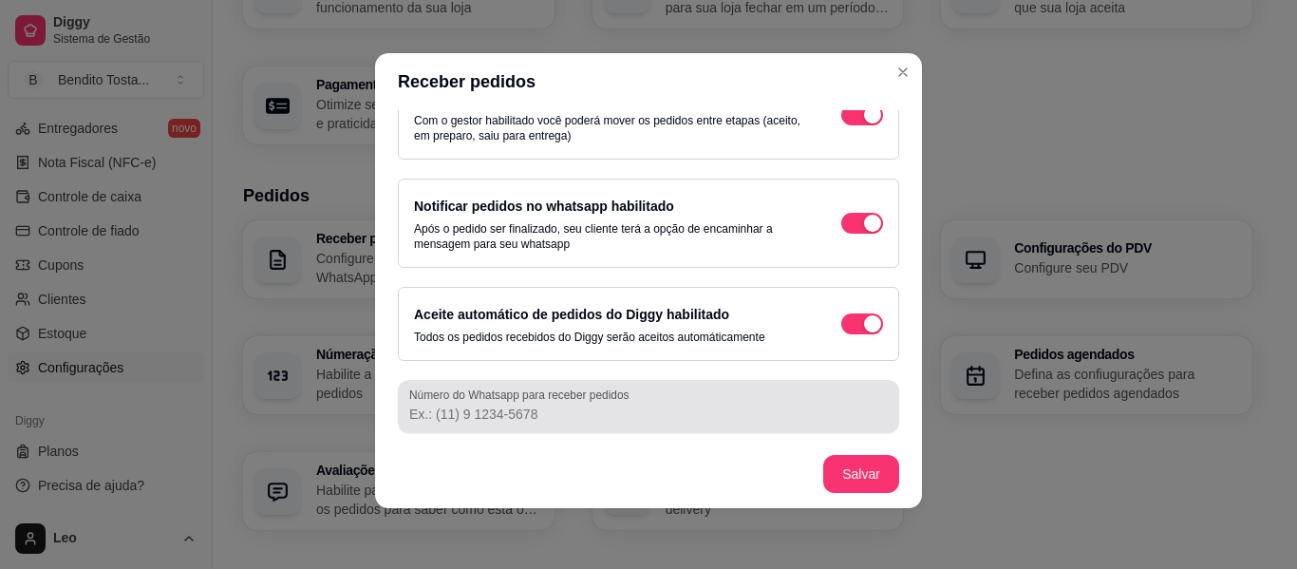
click at [550, 420] on input "Número do Whatsapp para receber pedidos" at bounding box center [648, 414] width 479 height 19
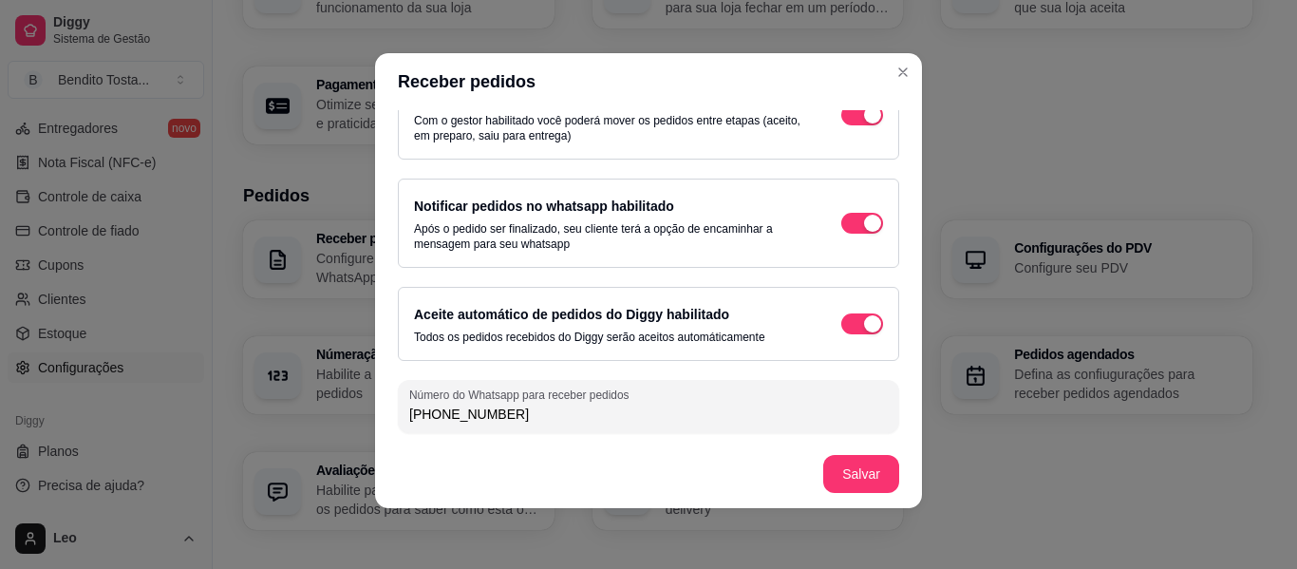
type input "[PHONE_NUMBER]"
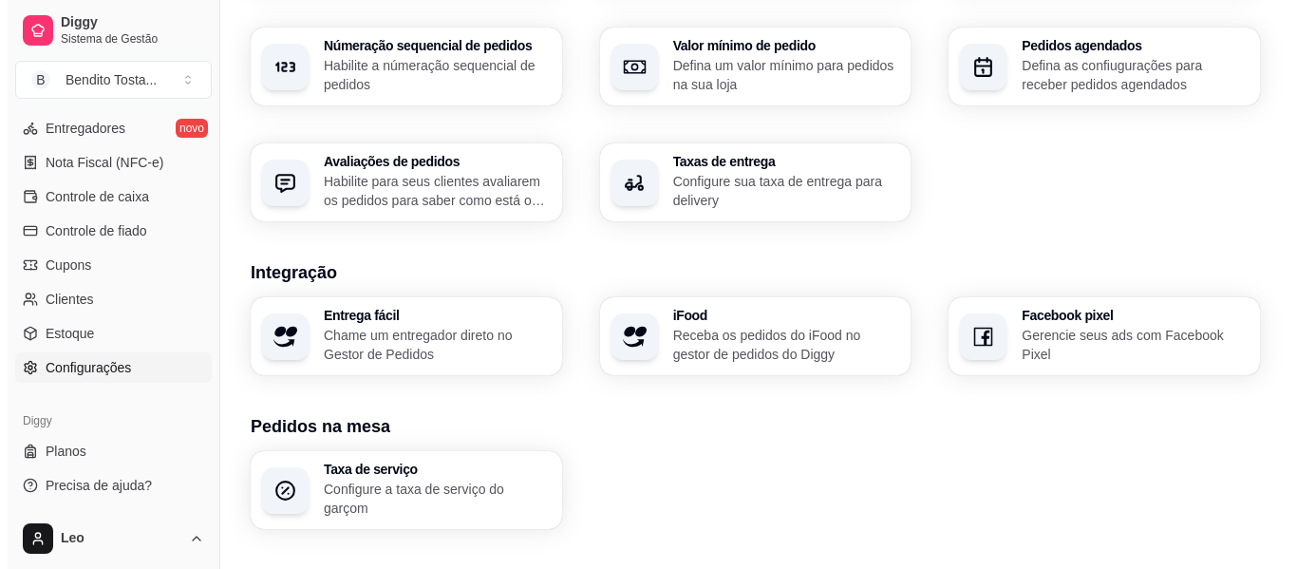
scroll to position [587, 0]
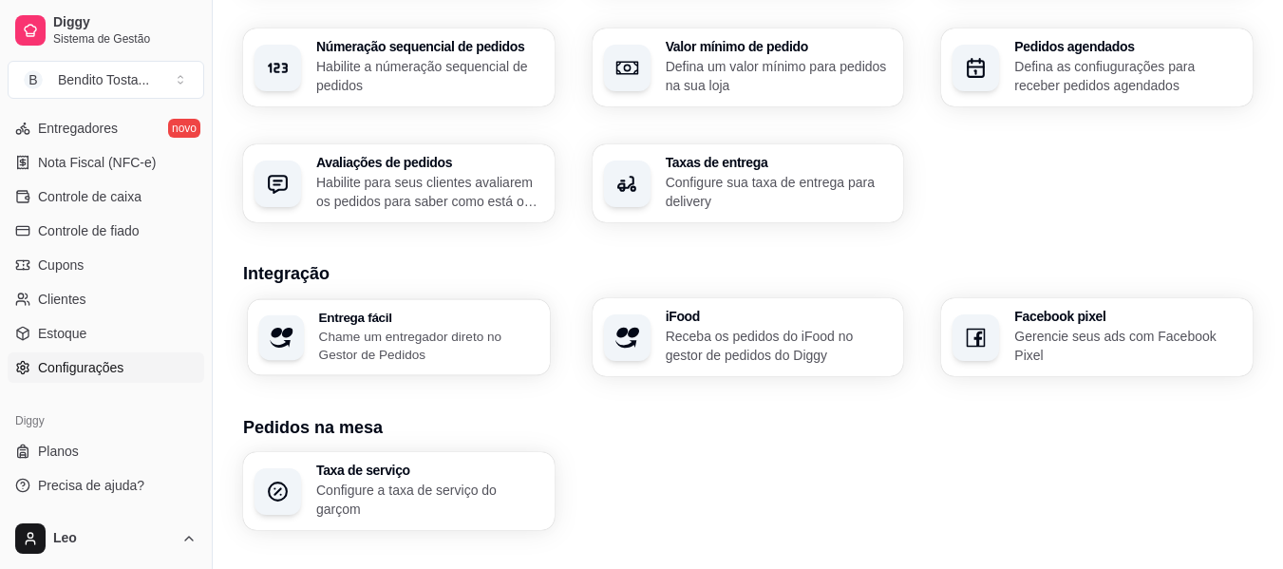
click at [456, 327] on p "Chame um entregador direto no Gestor de Pedidos" at bounding box center [428, 345] width 219 height 37
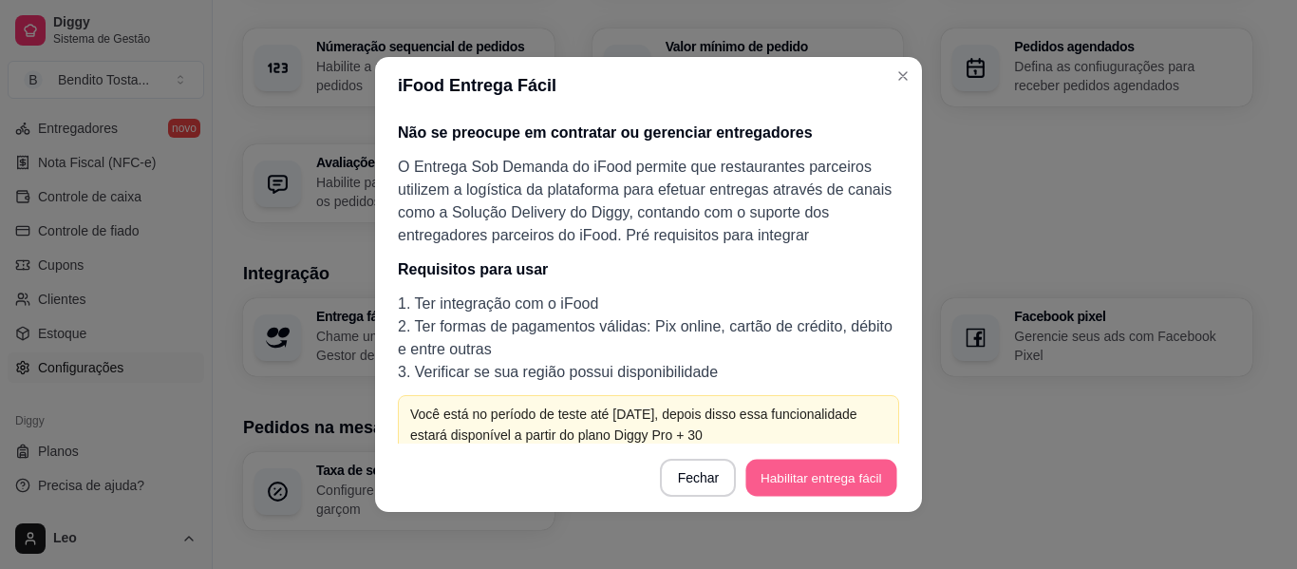
click at [833, 481] on button "Habilitar entrega fácil" at bounding box center [821, 478] width 151 height 37
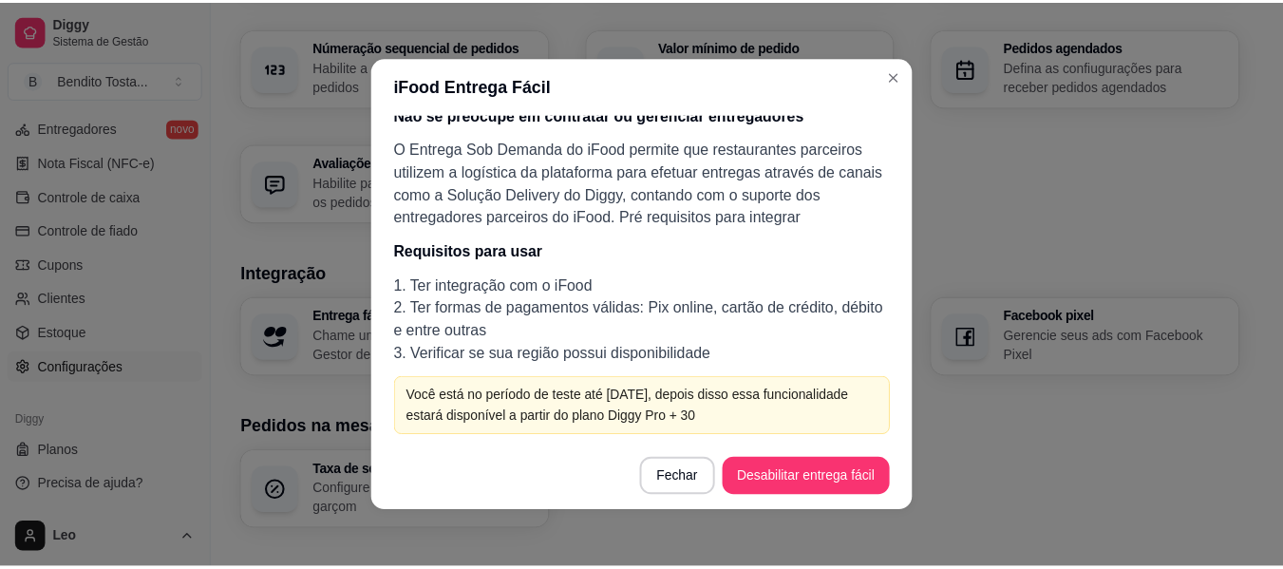
scroll to position [4, 0]
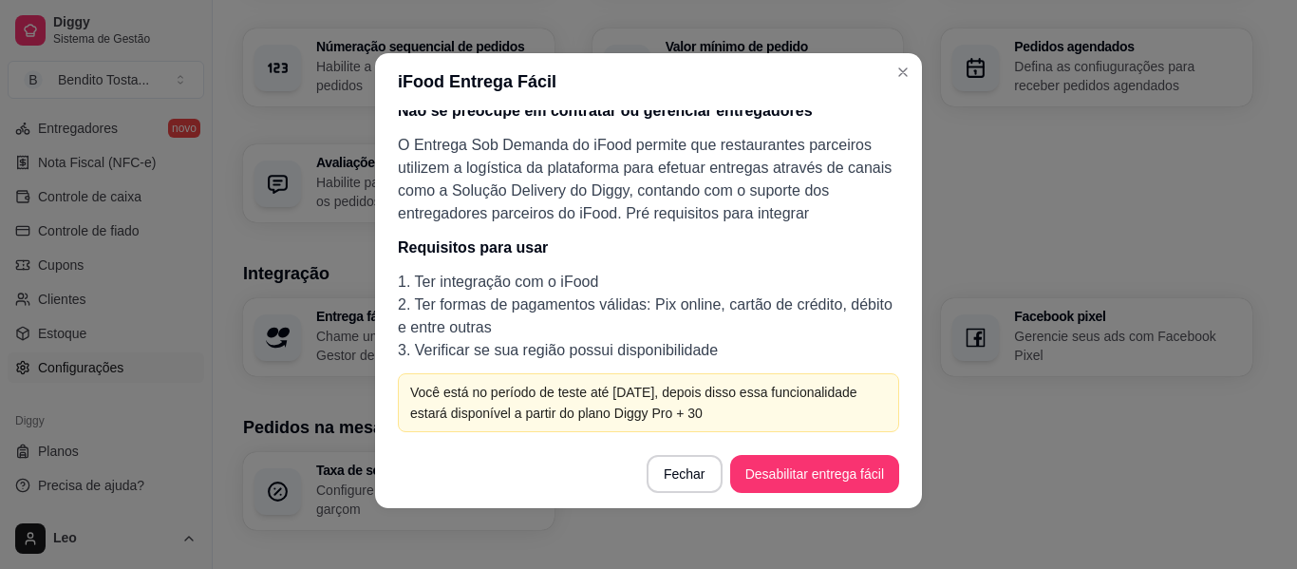
click at [625, 391] on div "Você está no período de teste até [DATE], depois disso essa funcionalidade esta…" at bounding box center [648, 403] width 477 height 42
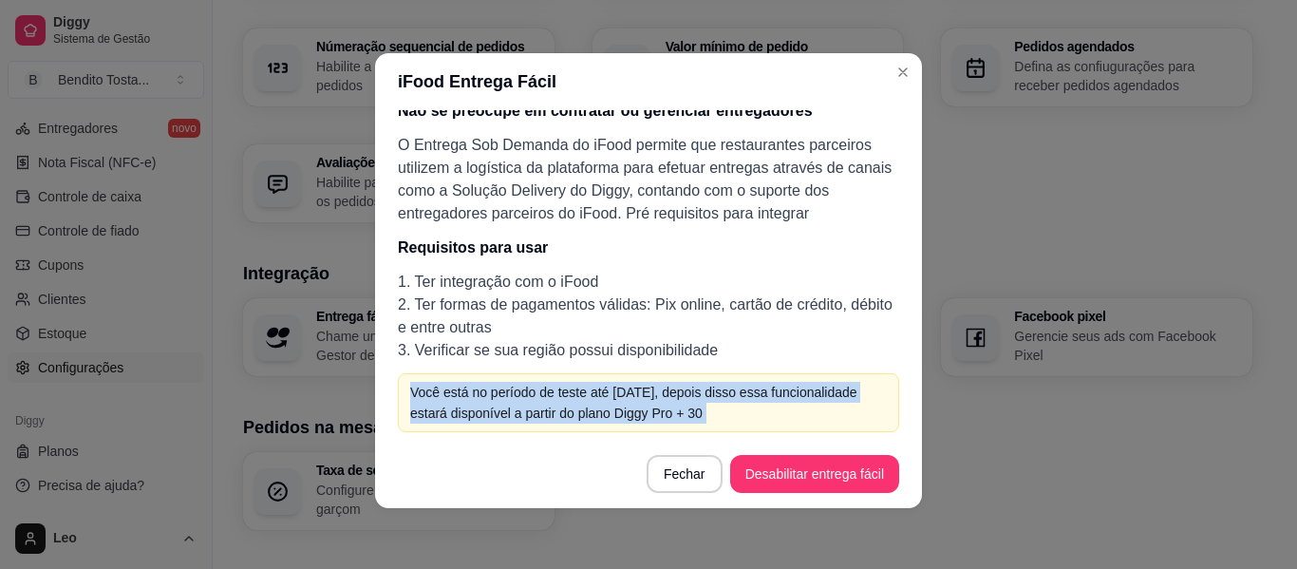
click at [625, 391] on div "Você está no período de teste até [DATE], depois disso essa funcionalidade esta…" at bounding box center [648, 403] width 477 height 42
copy section "Você está no período de teste até [DATE], depois disso essa funcionalidade esta…"
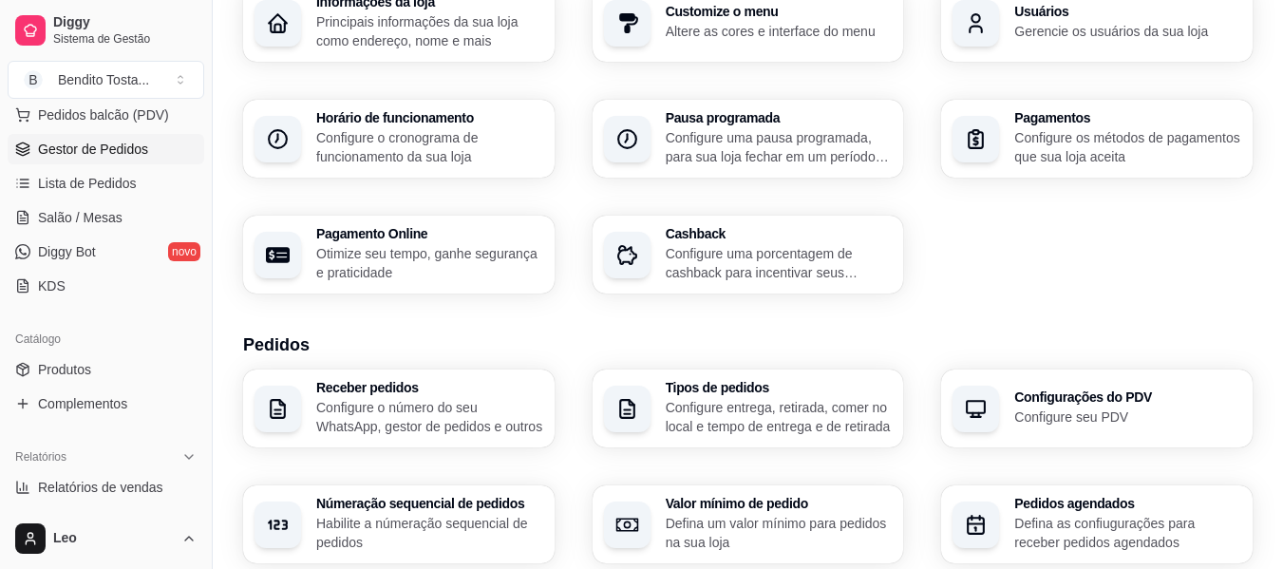
scroll to position [254, 0]
click at [83, 373] on span "Produtos" at bounding box center [64, 368] width 53 height 19
